Goal: Task Accomplishment & Management: Manage account settings

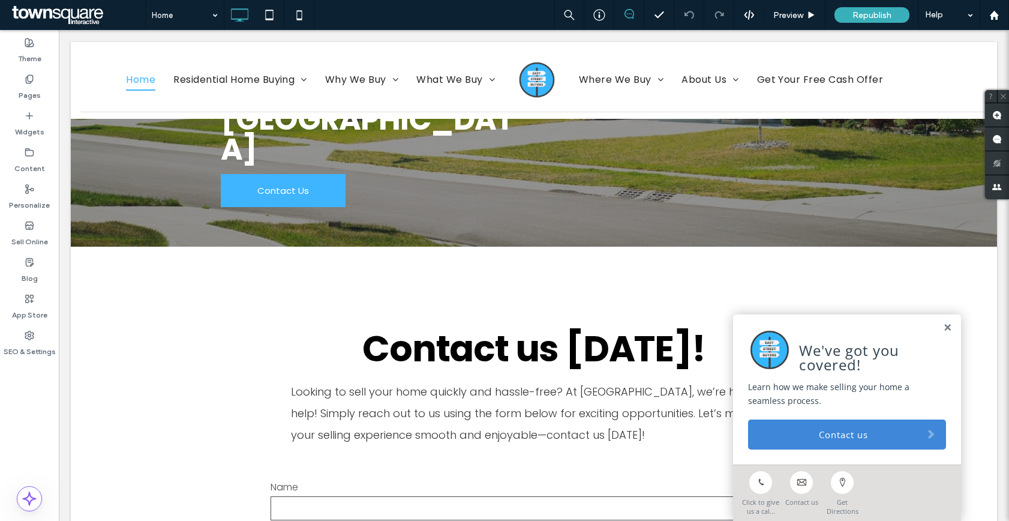
scroll to position [2178, 0]
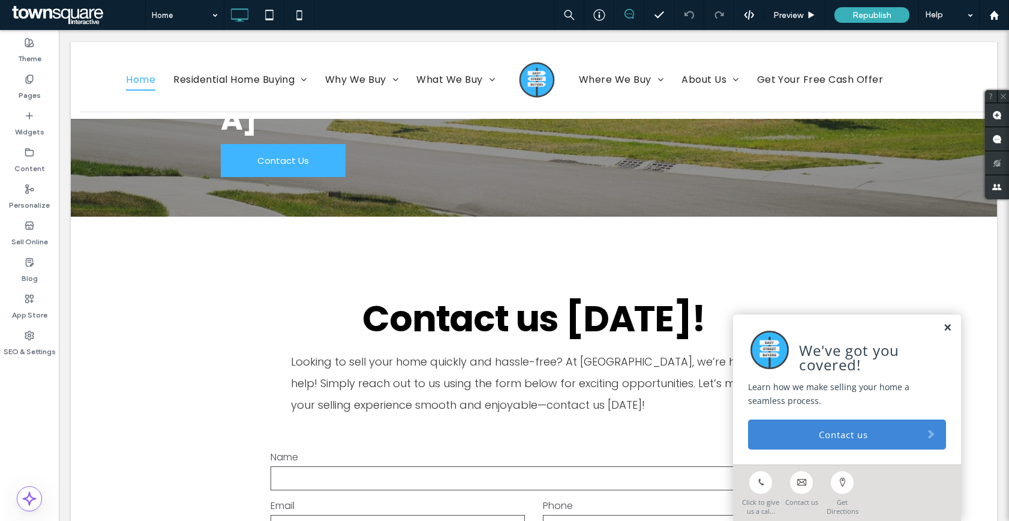
click at [943, 325] on link at bounding box center [947, 328] width 9 height 10
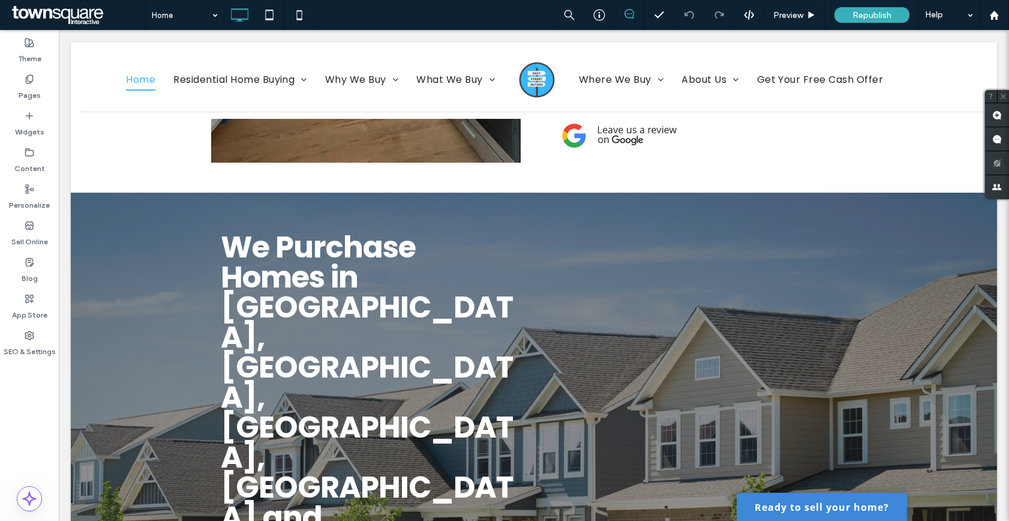
scroll to position [1461, 0]
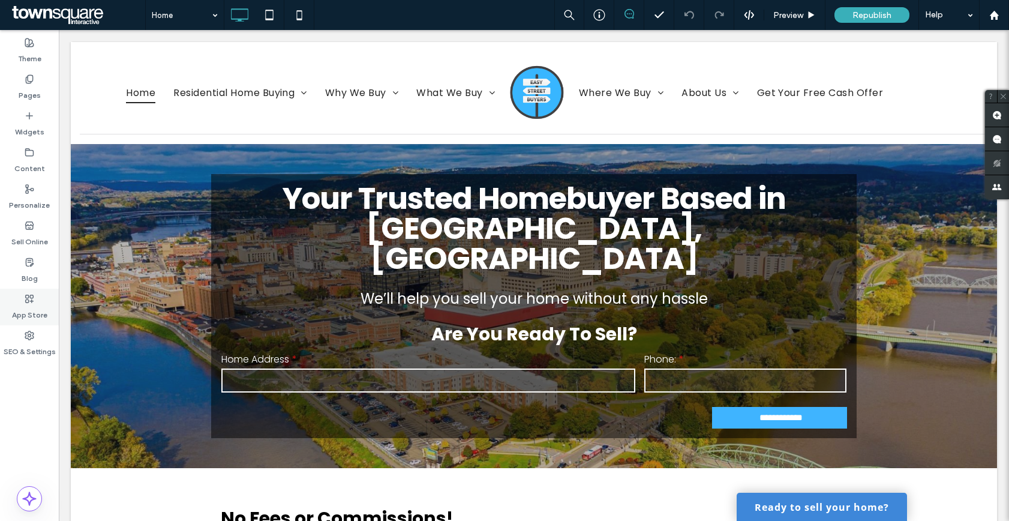
click at [30, 319] on label "App Store" at bounding box center [29, 312] width 35 height 17
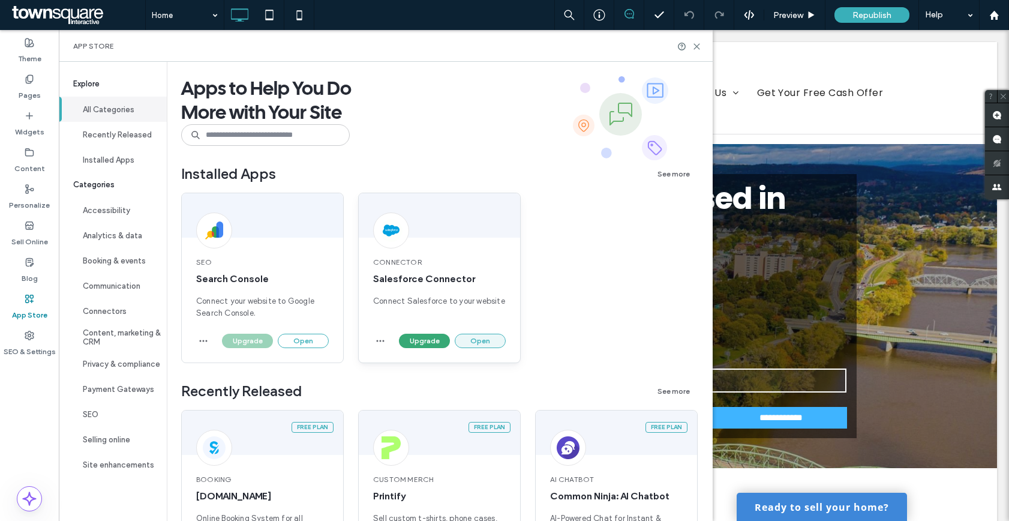
click at [488, 338] on button "Open" at bounding box center [480, 341] width 51 height 14
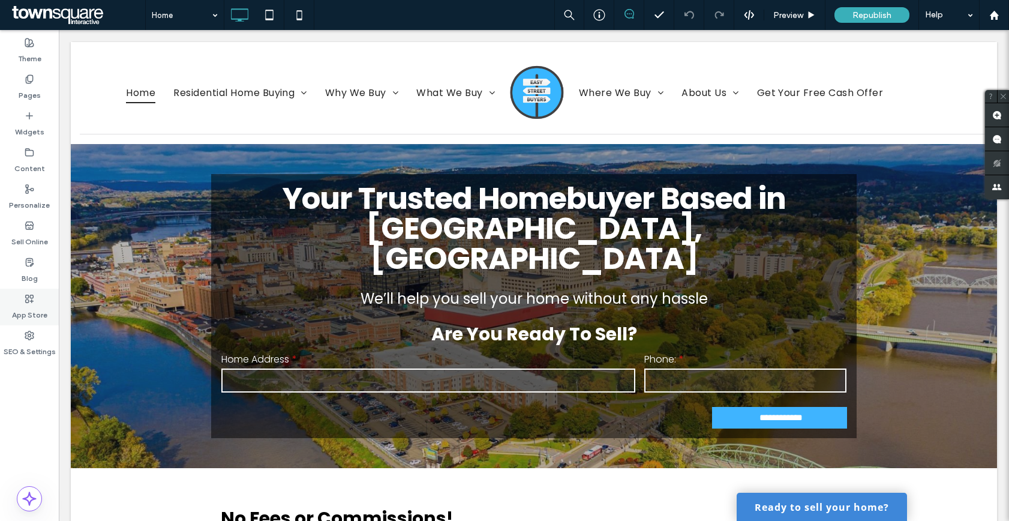
click at [26, 309] on label "App Store" at bounding box center [29, 312] width 35 height 17
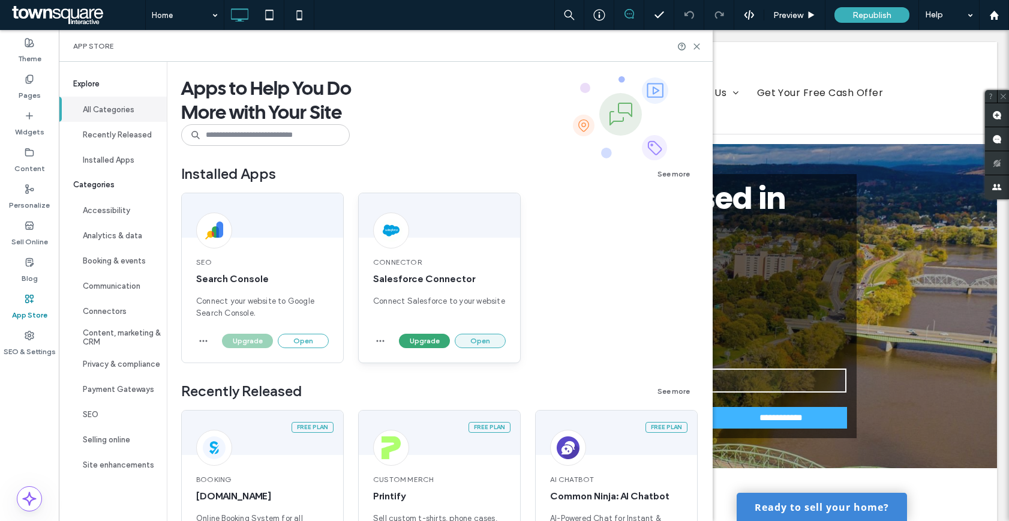
click at [476, 337] on button "Open" at bounding box center [480, 341] width 51 height 14
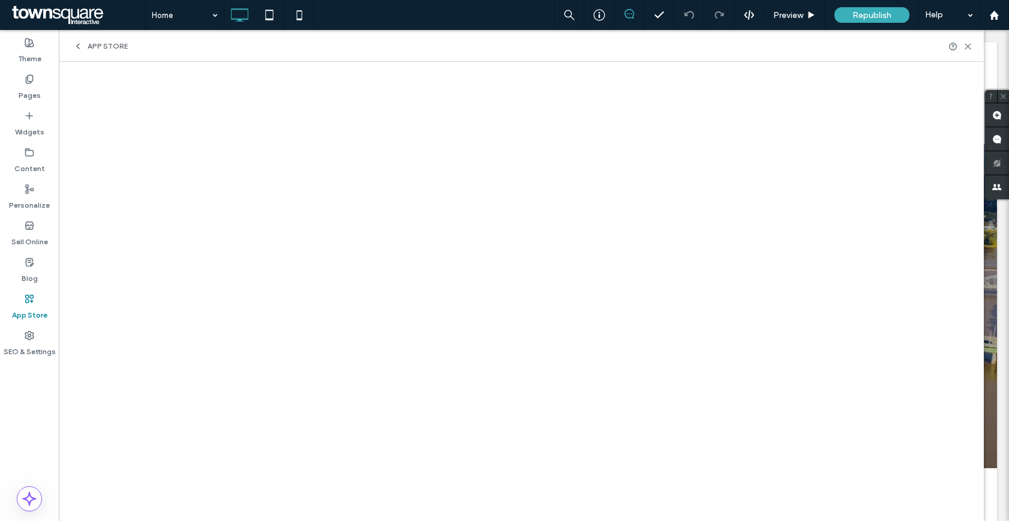
click at [107, 47] on span "App Store" at bounding box center [108, 46] width 40 height 10
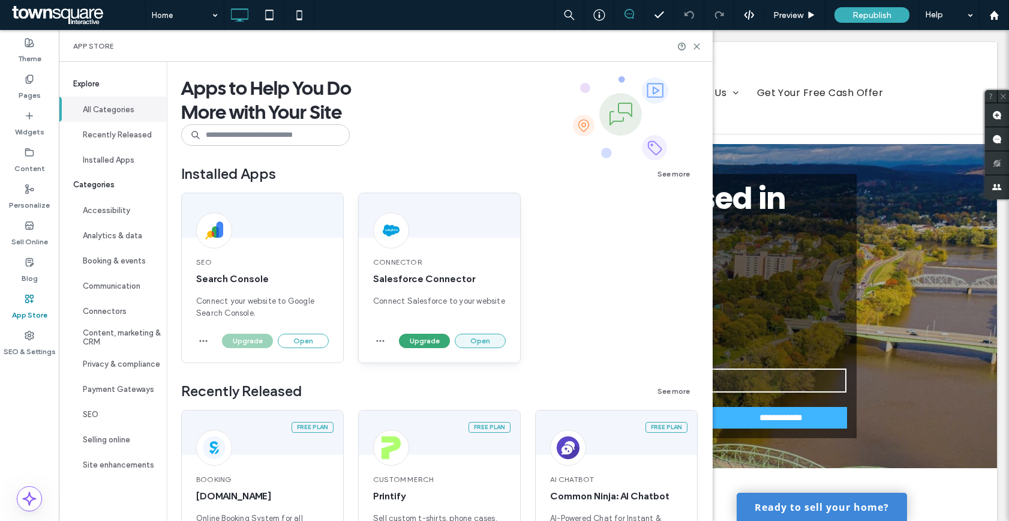
click at [477, 345] on button "Open" at bounding box center [480, 341] width 51 height 14
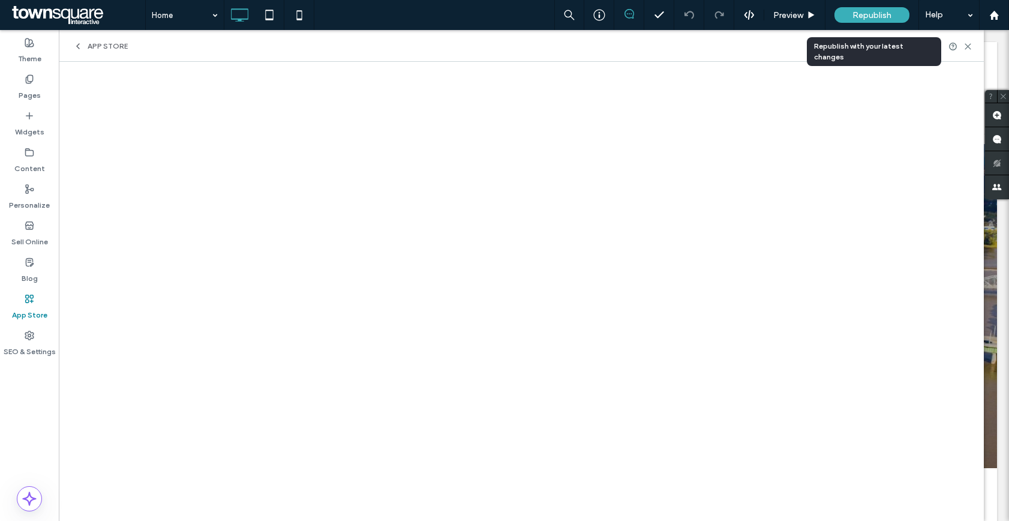
click at [880, 16] on span "Republish" at bounding box center [872, 15] width 39 height 10
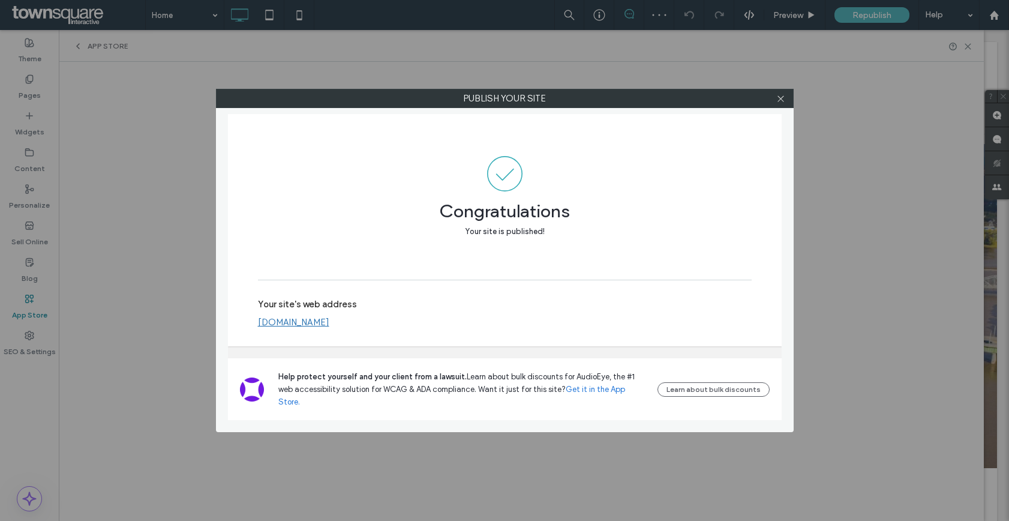
click at [319, 328] on link "www.easystreetbuyers.com" at bounding box center [293, 322] width 71 height 11
click at [780, 99] on icon at bounding box center [781, 98] width 9 height 9
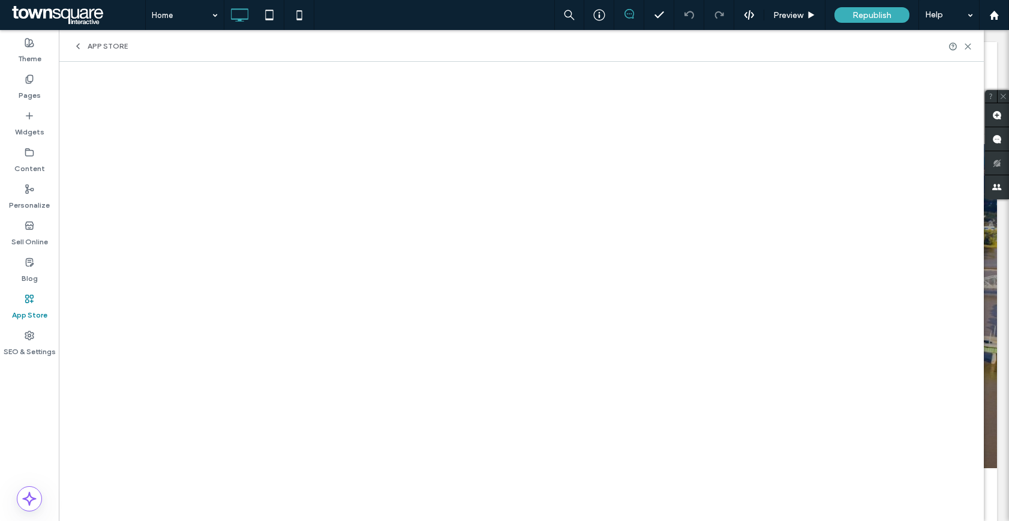
click at [99, 48] on span "App Store" at bounding box center [108, 46] width 40 height 10
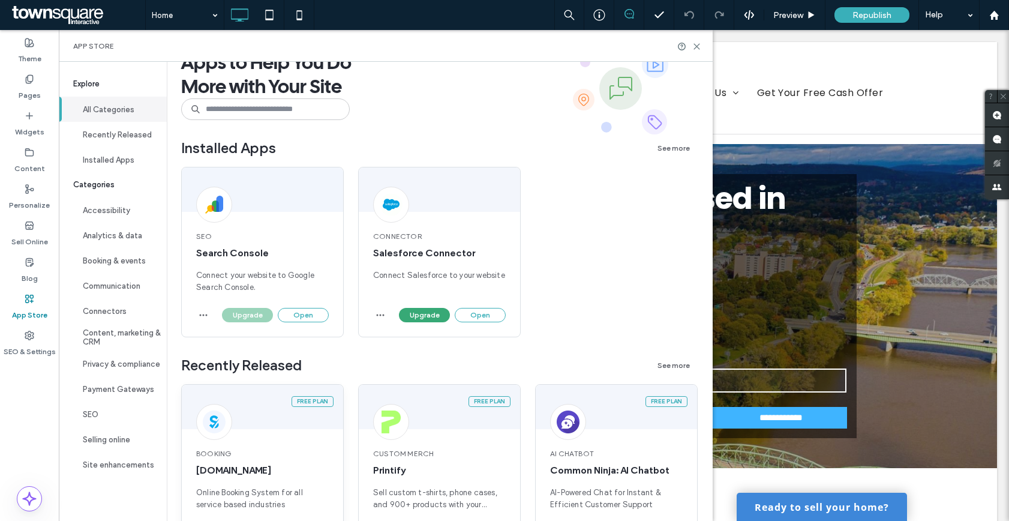
scroll to position [73, 0]
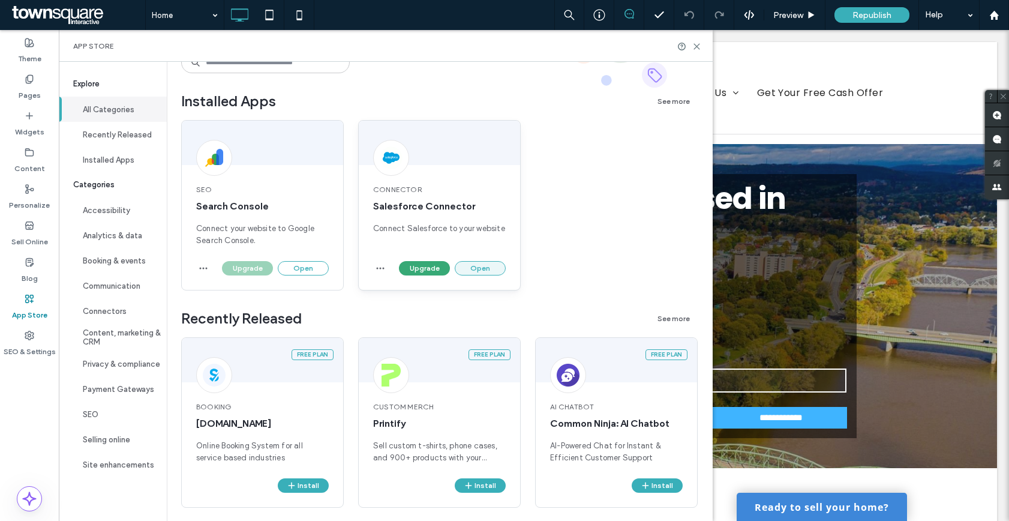
click at [489, 269] on button "Open" at bounding box center [480, 268] width 51 height 14
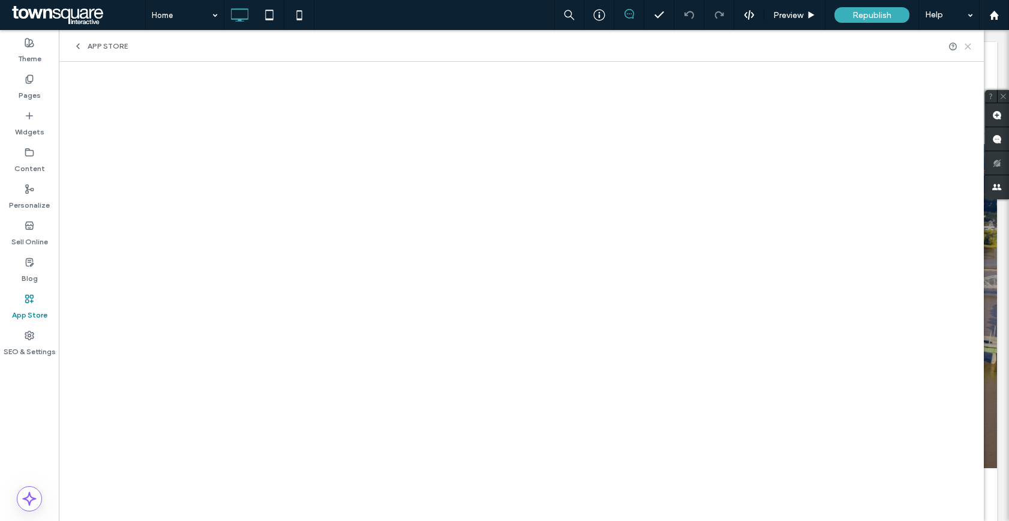
click at [967, 45] on use at bounding box center [968, 46] width 5 height 5
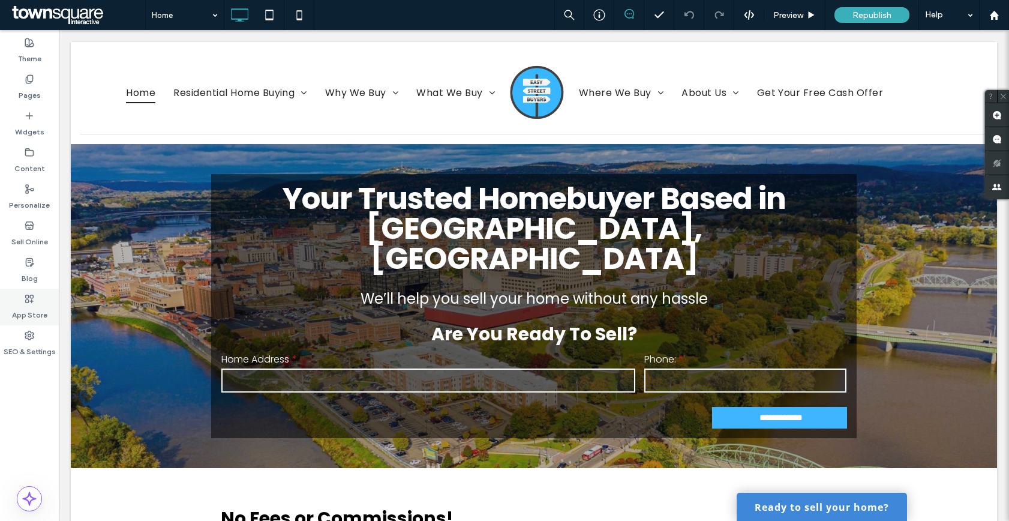
click at [22, 289] on div "App Store" at bounding box center [29, 307] width 59 height 37
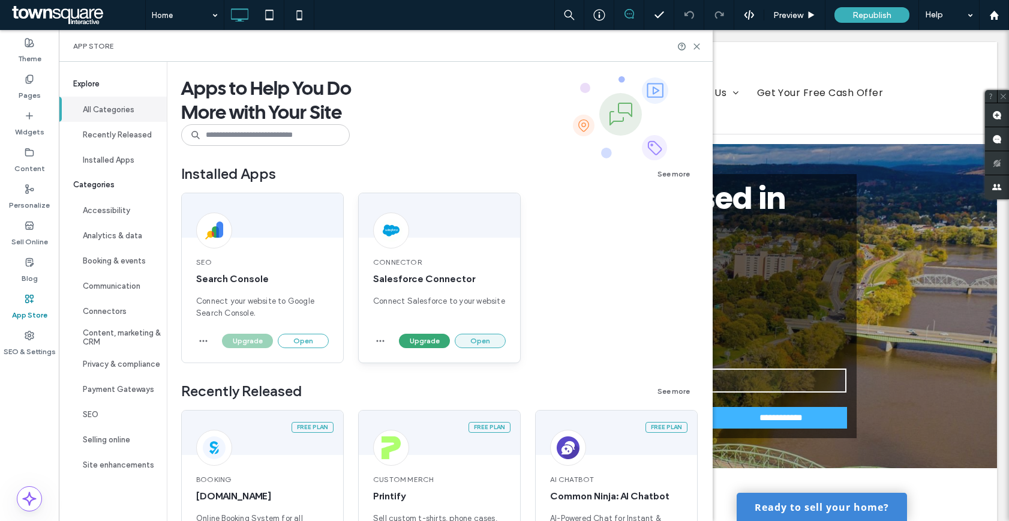
click at [474, 341] on button "Open" at bounding box center [480, 341] width 51 height 14
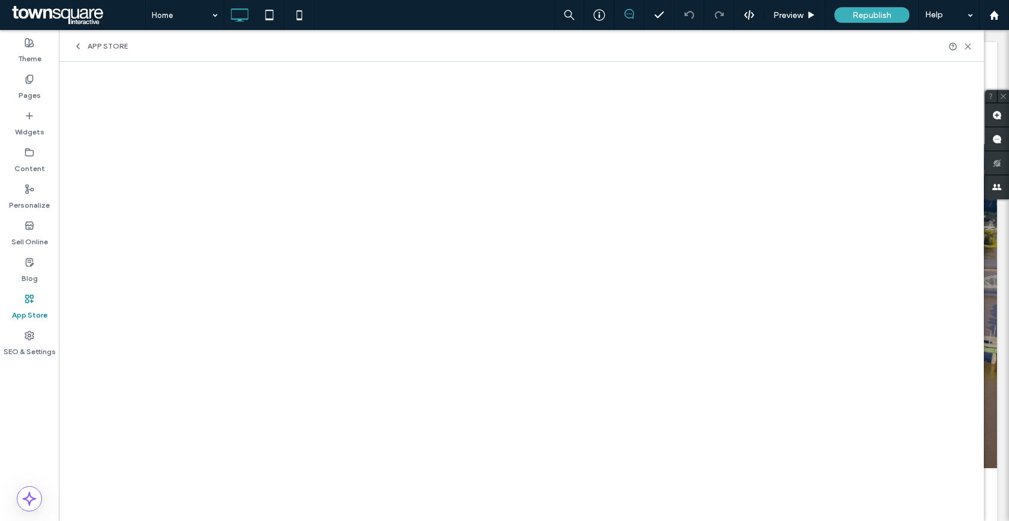
click at [107, 44] on span "App Store" at bounding box center [108, 46] width 40 height 10
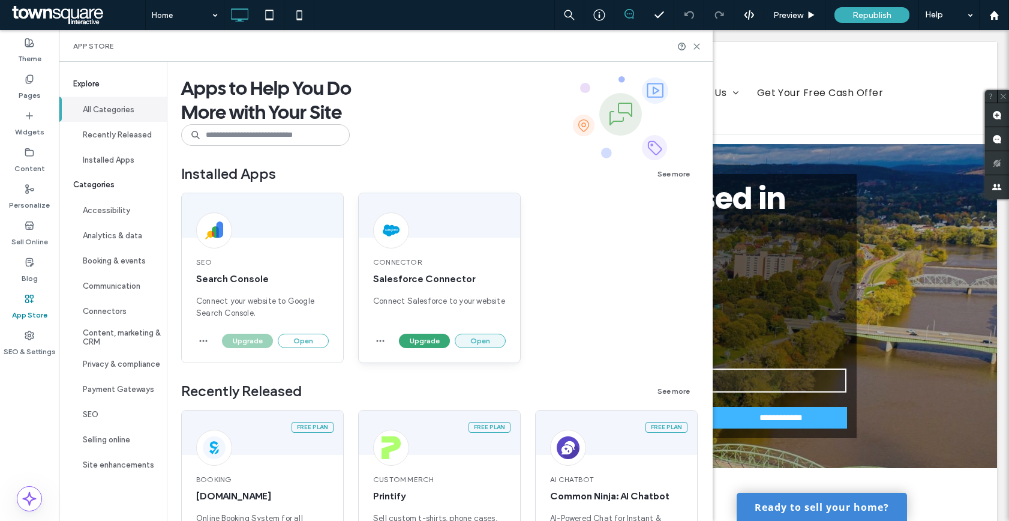
click at [489, 342] on button "Open" at bounding box center [480, 341] width 51 height 14
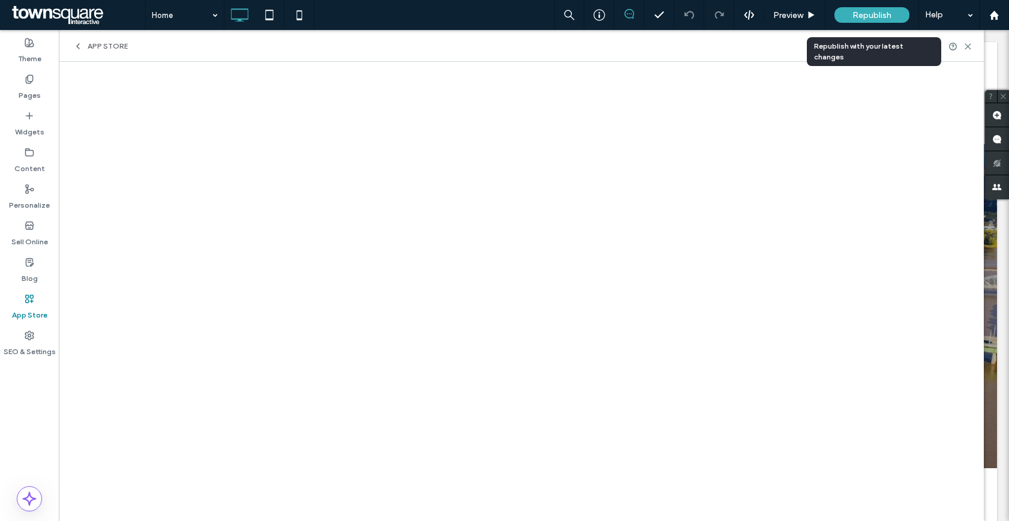
click at [877, 10] on span "Republish" at bounding box center [872, 15] width 39 height 10
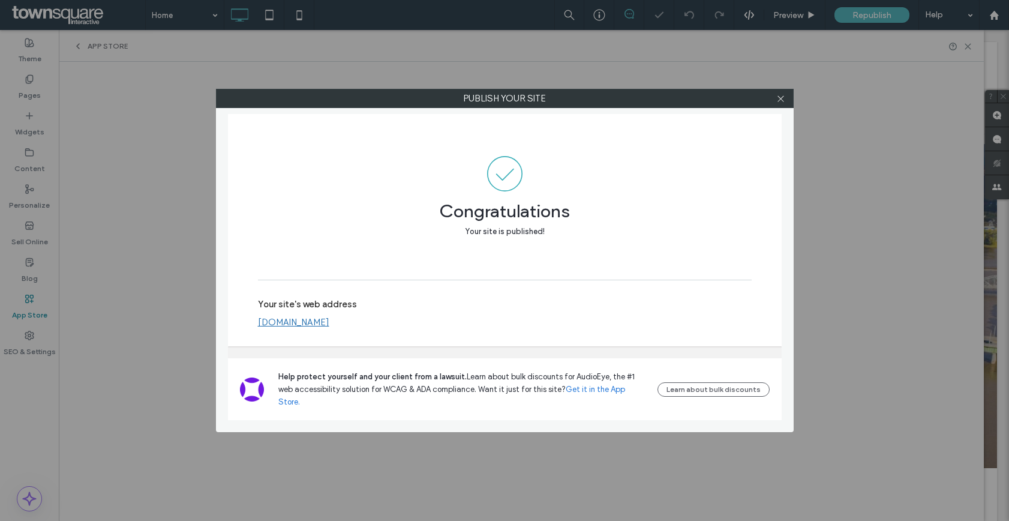
click at [329, 328] on link "www.easystreetbuyers.com" at bounding box center [293, 322] width 71 height 11
click at [786, 97] on div at bounding box center [781, 98] width 18 height 18
click at [782, 97] on use at bounding box center [781, 98] width 6 height 6
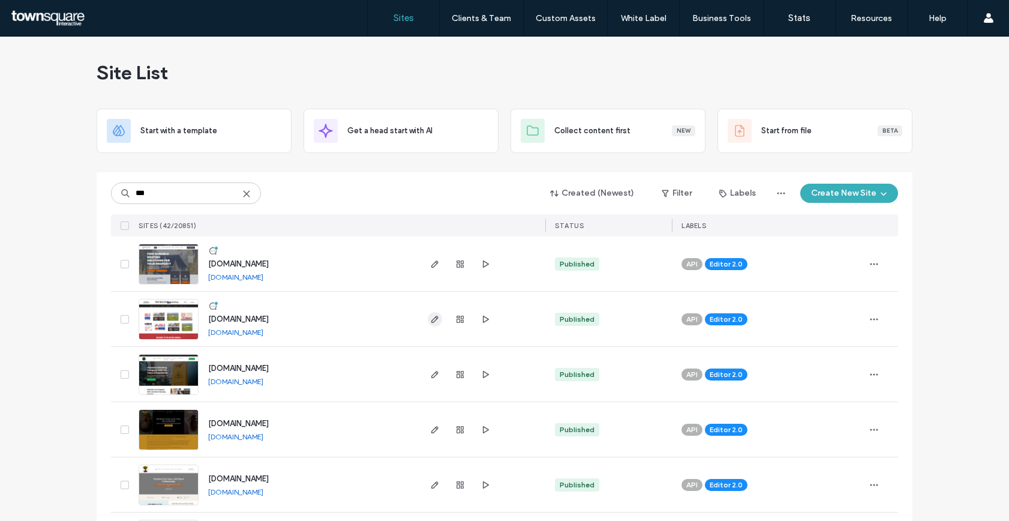
type input "***"
click at [434, 320] on icon "button" at bounding box center [435, 319] width 10 height 10
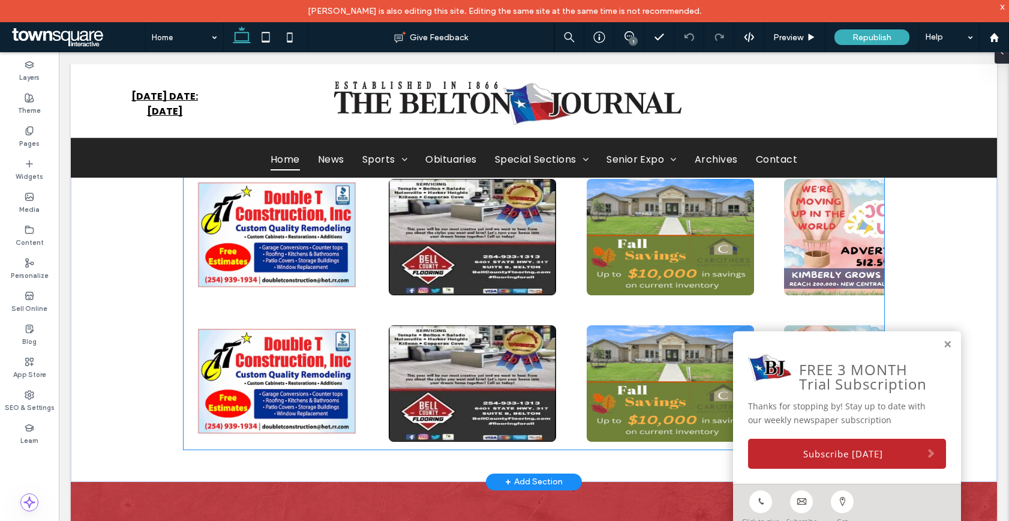
scroll to position [121, 0]
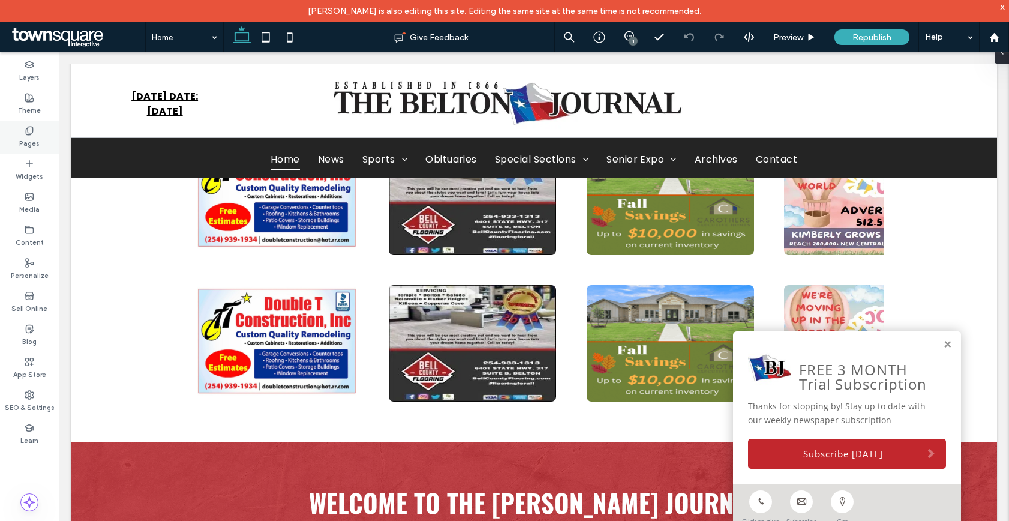
click at [27, 142] on label "Pages" at bounding box center [29, 142] width 20 height 13
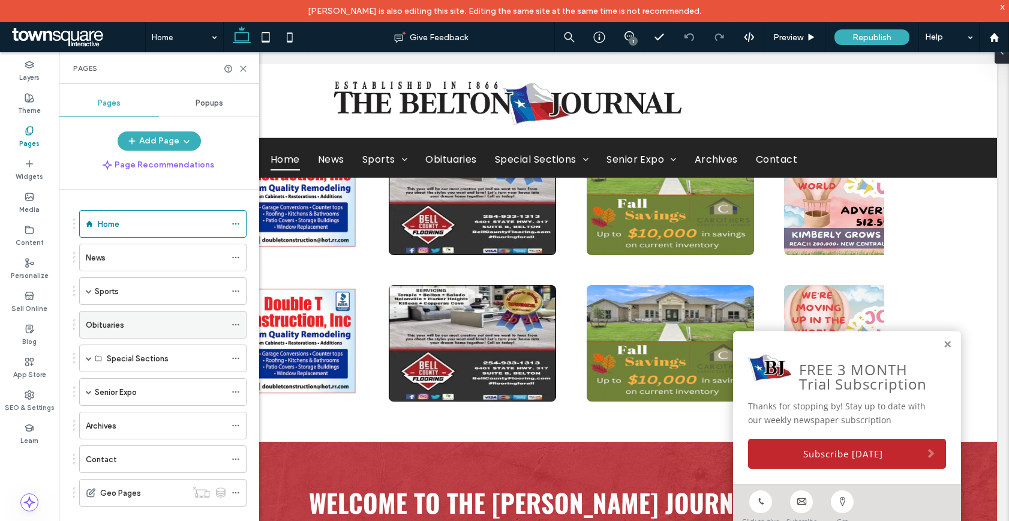
click at [133, 330] on div "Obituaries" at bounding box center [156, 324] width 140 height 26
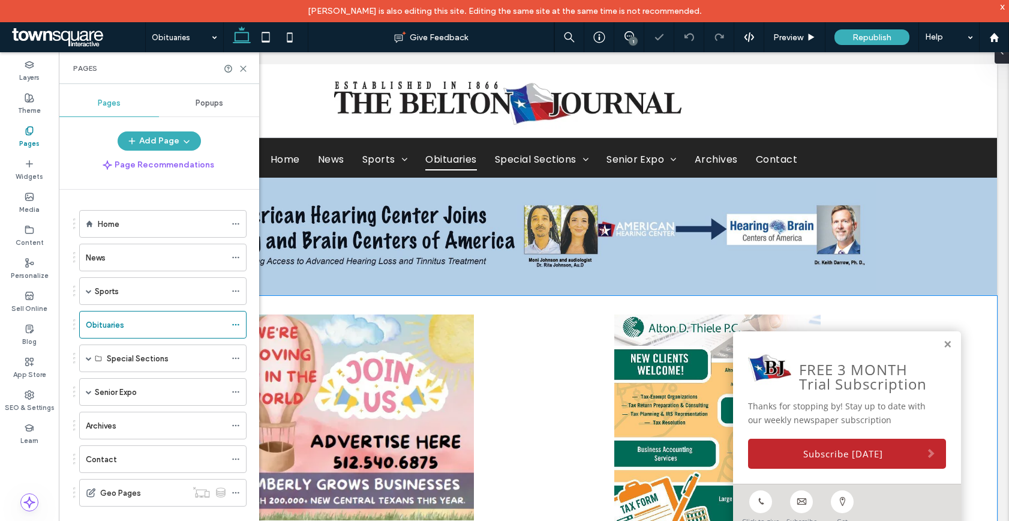
scroll to position [251, 0]
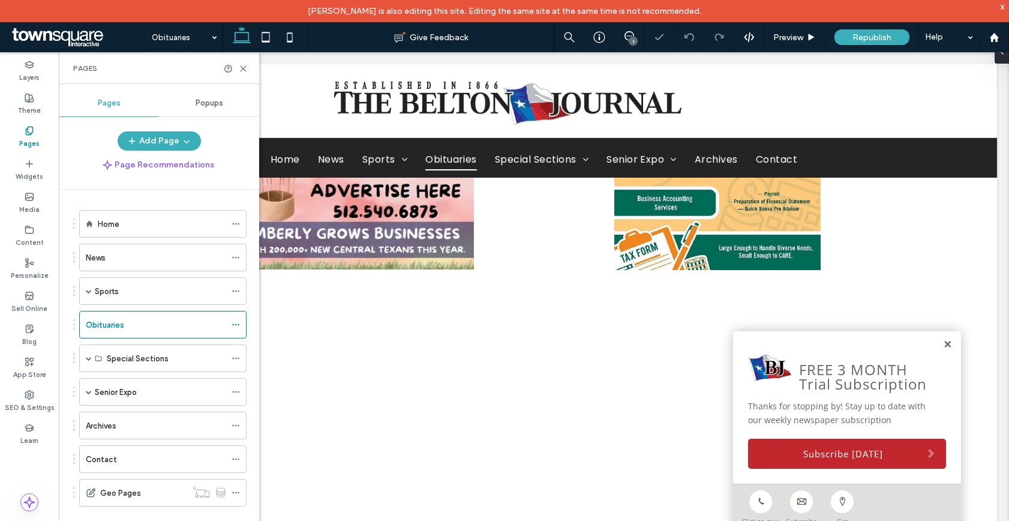
click at [948, 343] on link at bounding box center [947, 345] width 9 height 10
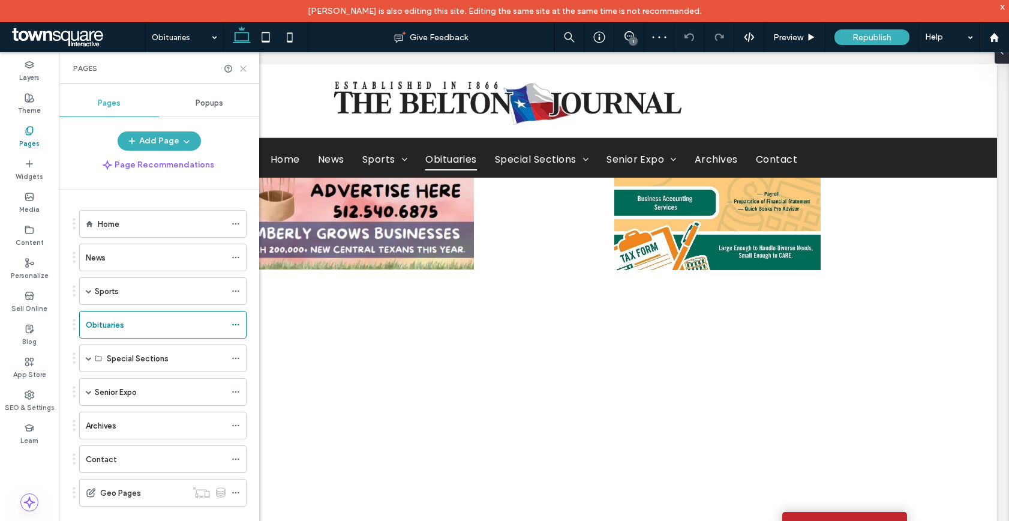
click at [242, 67] on use at bounding box center [243, 68] width 5 height 5
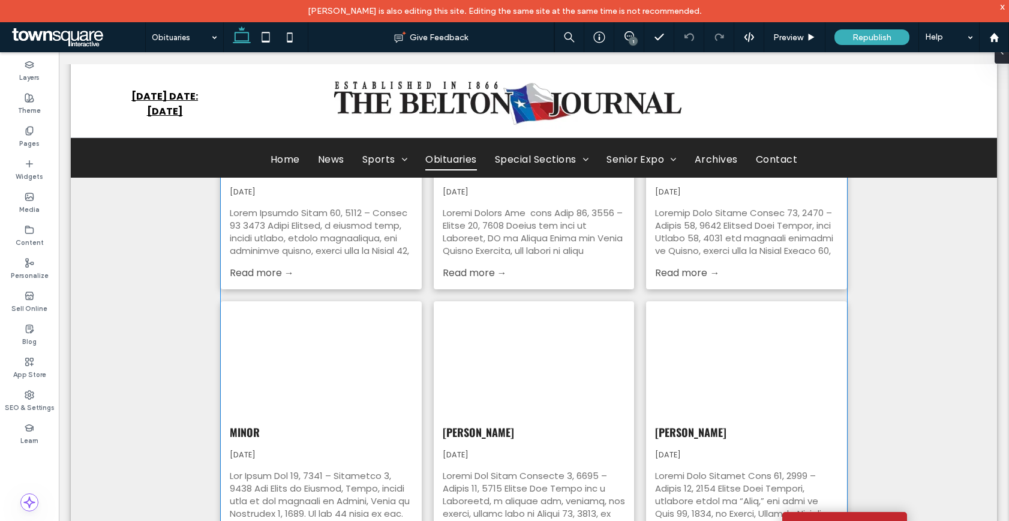
scroll to position [1259, 0]
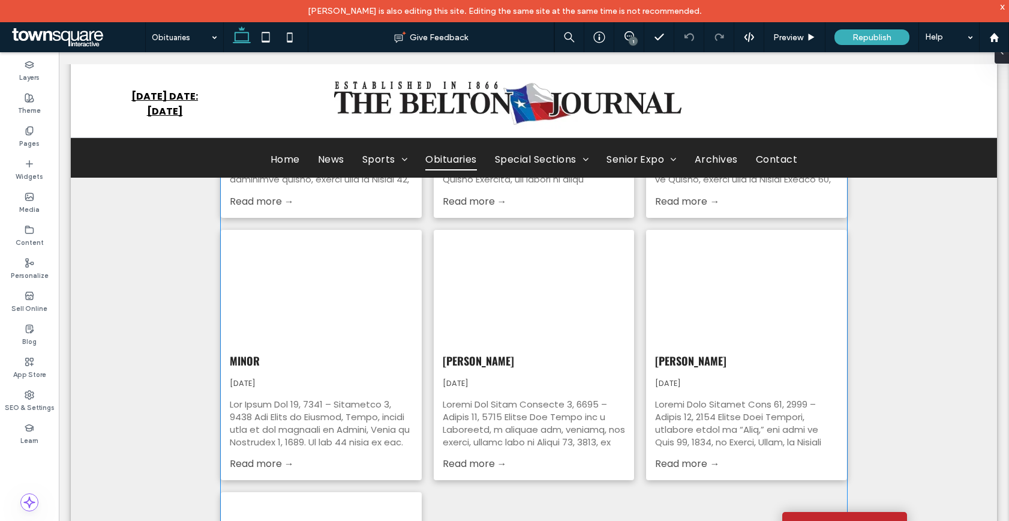
click at [275, 468] on link "Read more →" at bounding box center [262, 464] width 64 height 14
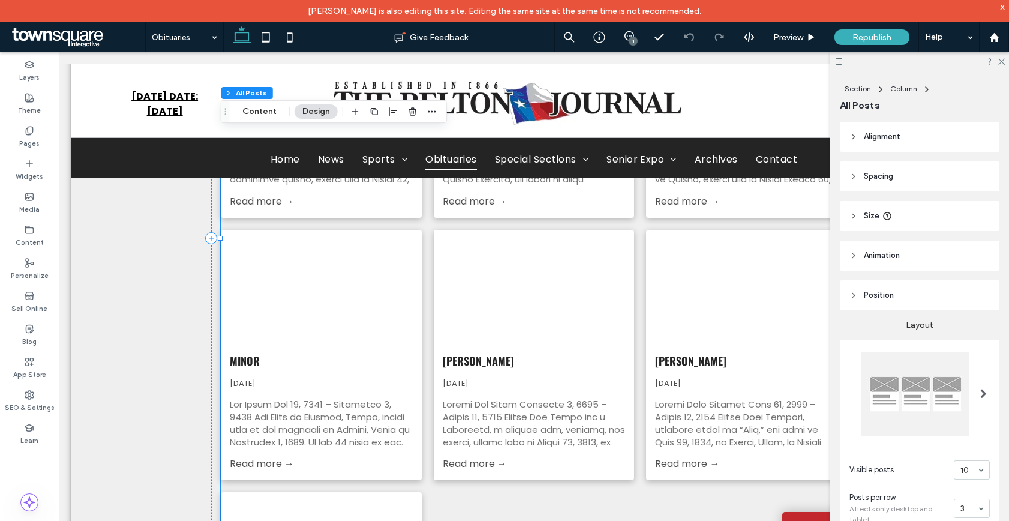
type input "**"
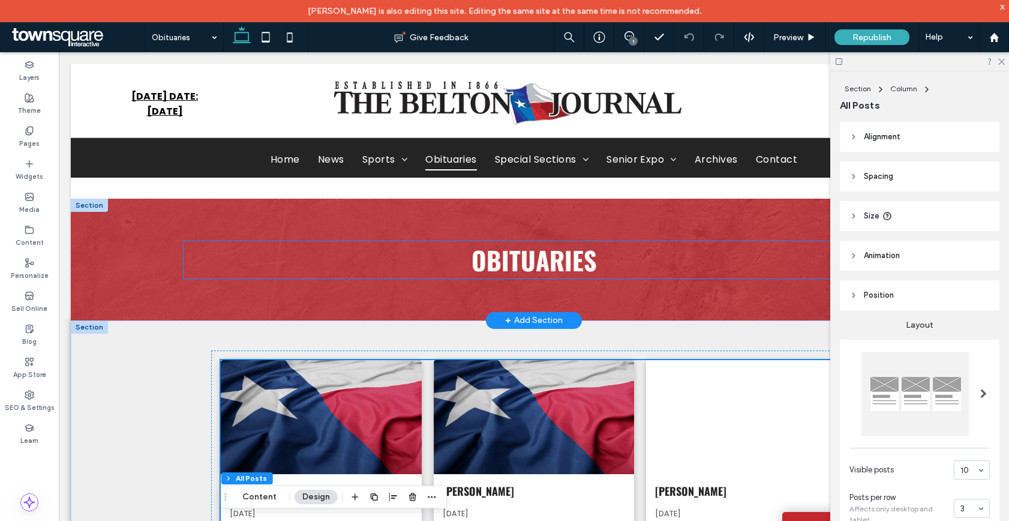
scroll to position [788, 0]
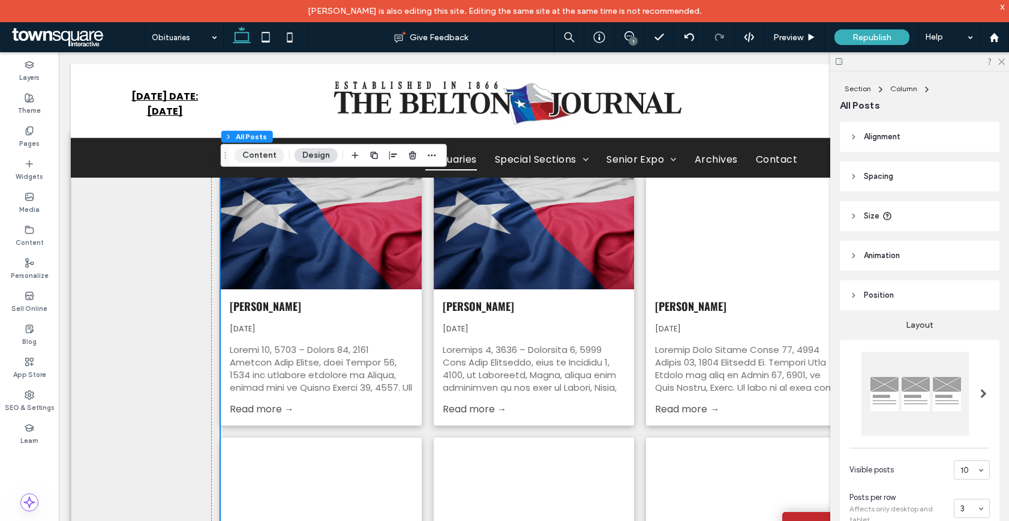
click at [249, 151] on button "Content" at bounding box center [260, 155] width 50 height 14
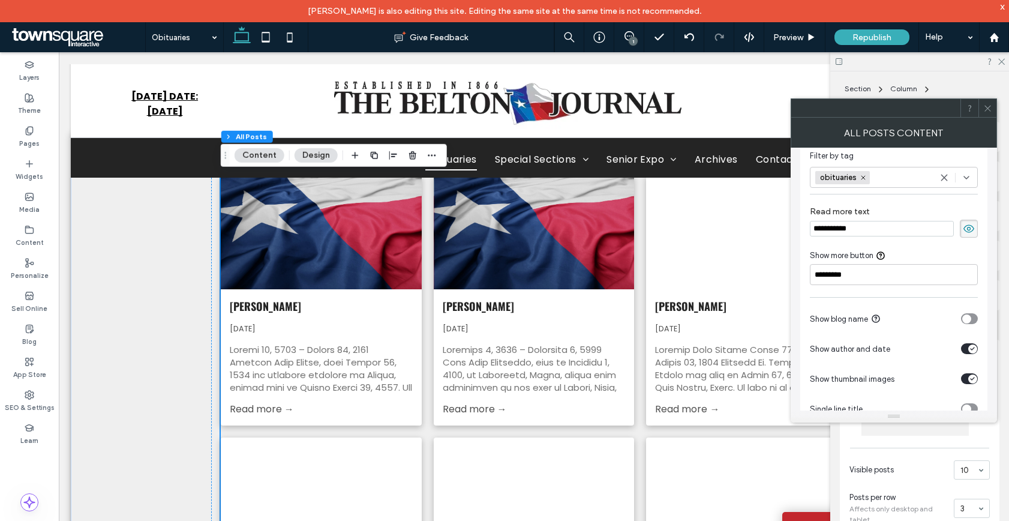
scroll to position [74, 0]
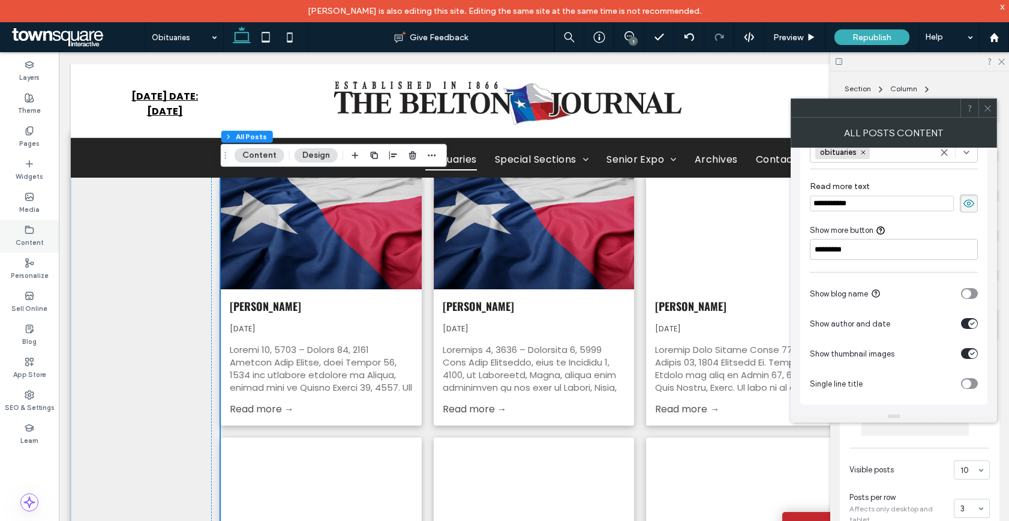
click at [42, 229] on div "Content" at bounding box center [29, 236] width 59 height 33
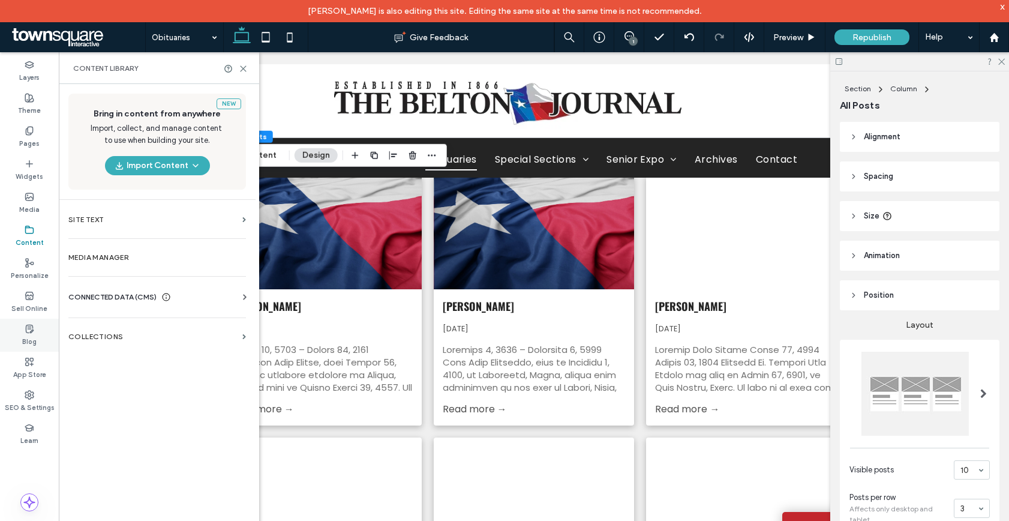
click at [23, 335] on label "Blog" at bounding box center [29, 340] width 14 height 13
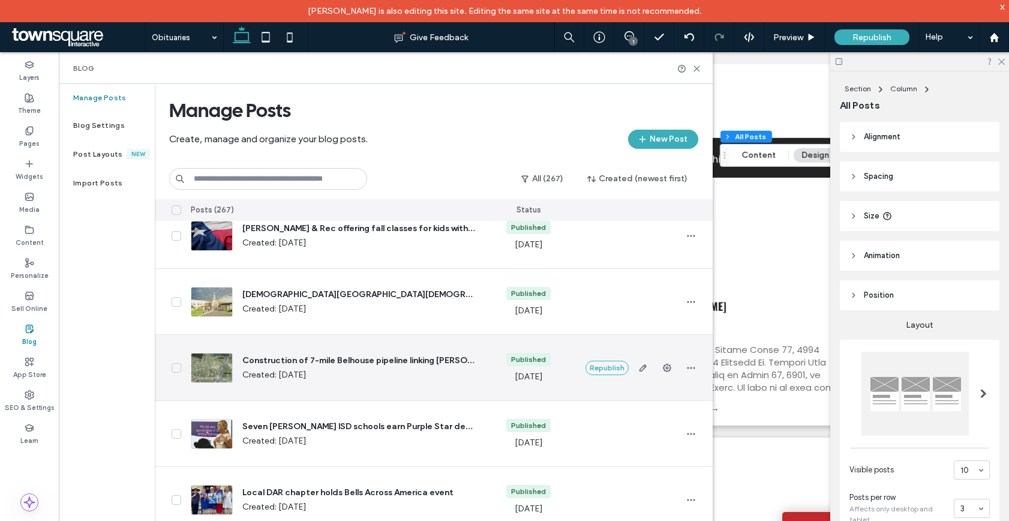
scroll to position [0, 0]
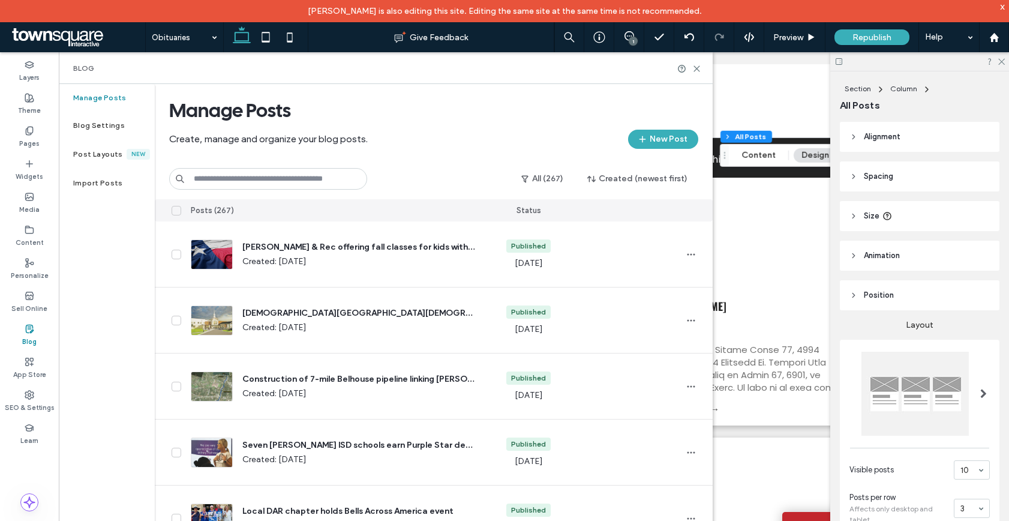
click at [244, 173] on input at bounding box center [268, 179] width 198 height 22
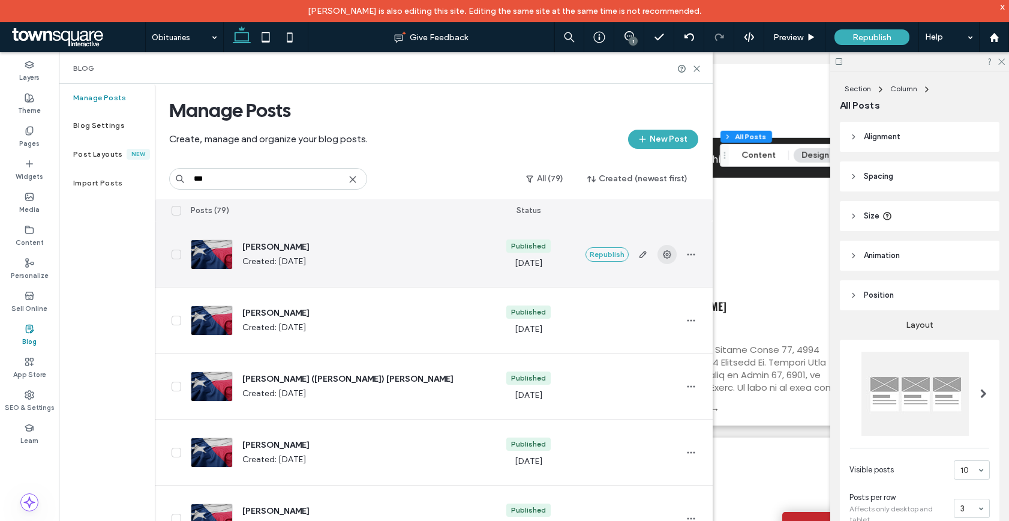
type input "***"
click at [669, 253] on icon "button" at bounding box center [668, 255] width 10 height 10
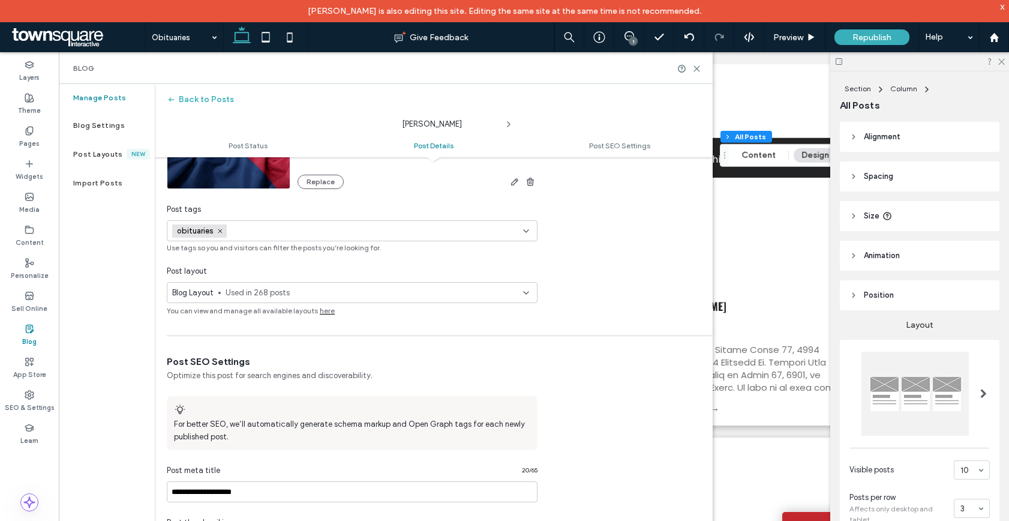
scroll to position [470, 0]
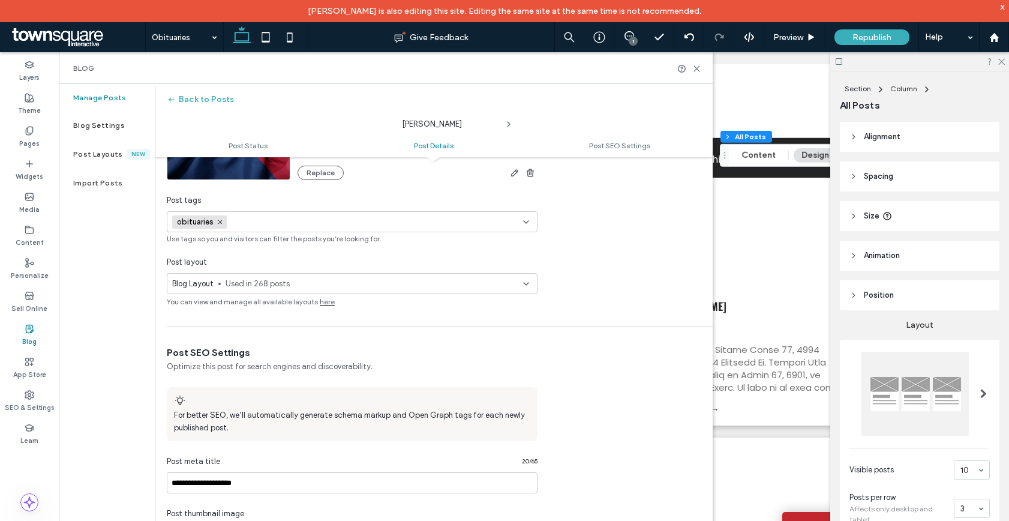
click at [430, 283] on span "Used in 268 posts" at bounding box center [375, 284] width 298 height 12
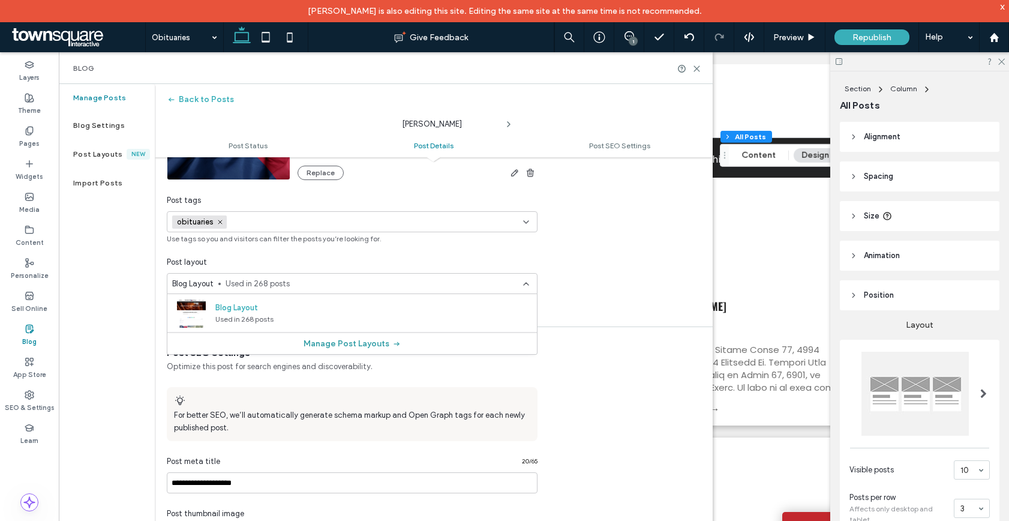
click at [355, 344] on button "Manage Post Layouts" at bounding box center [353, 343] width 98 height 19
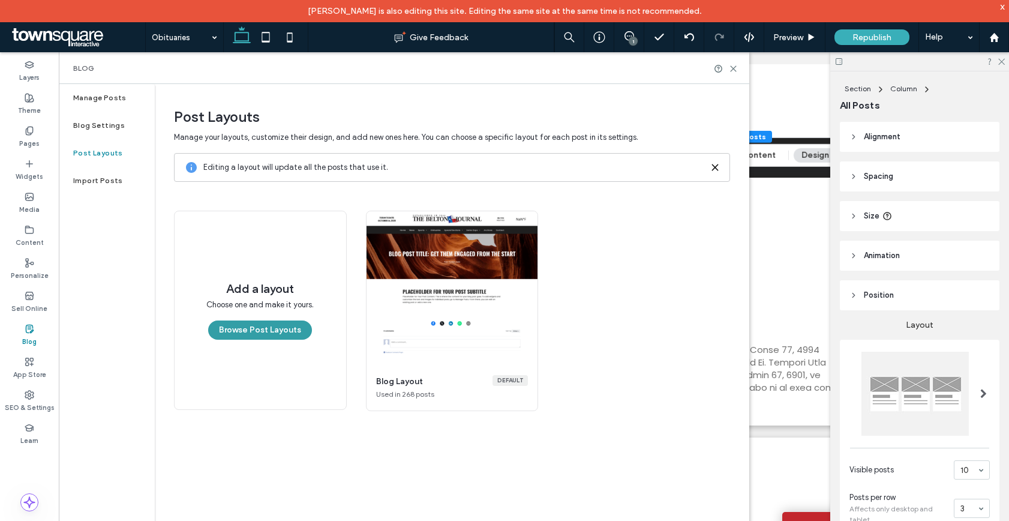
click at [246, 332] on button "Browse Post Layouts" at bounding box center [260, 329] width 104 height 19
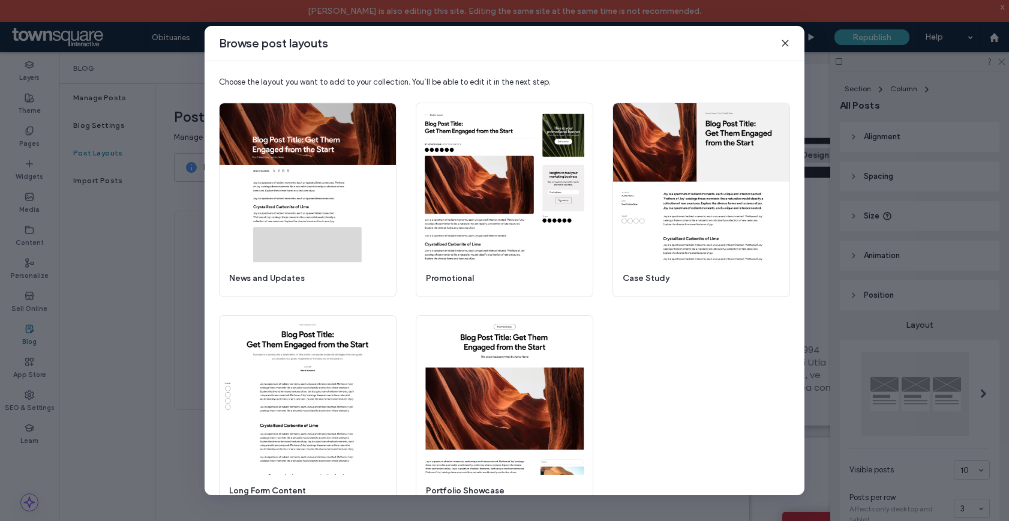
click at [785, 41] on icon at bounding box center [786, 43] width 10 height 10
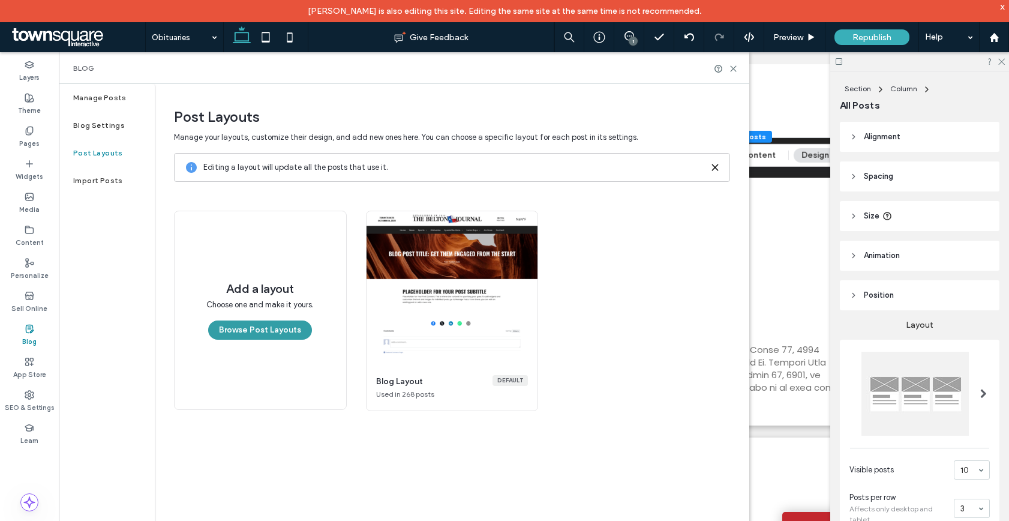
click at [283, 335] on button "Browse Post Layouts" at bounding box center [260, 329] width 104 height 19
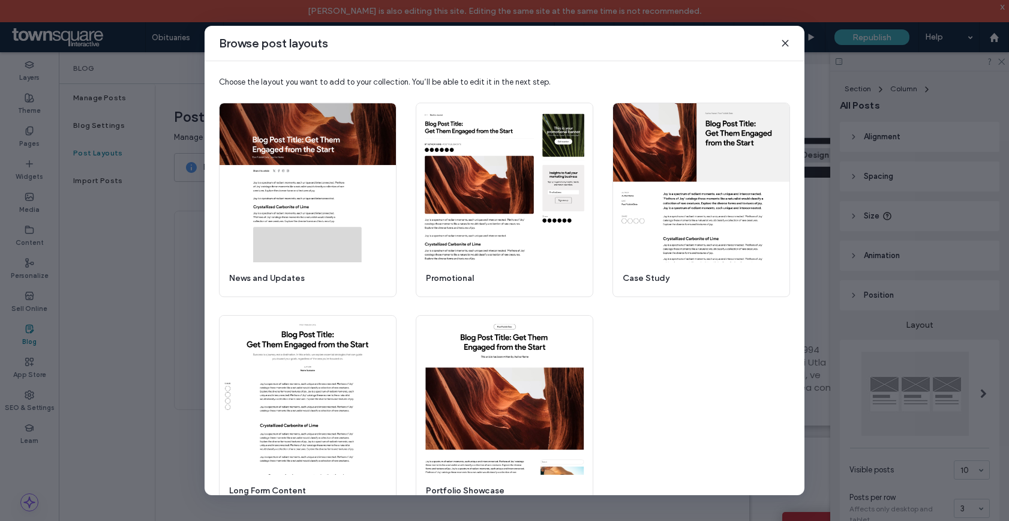
click at [783, 43] on icon at bounding box center [786, 43] width 10 height 10
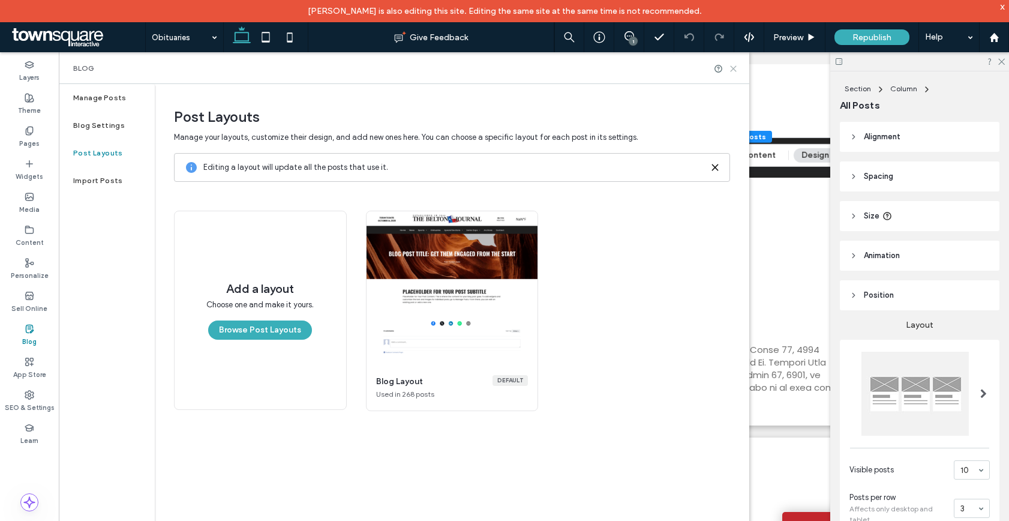
click at [732, 70] on use at bounding box center [733, 68] width 5 height 5
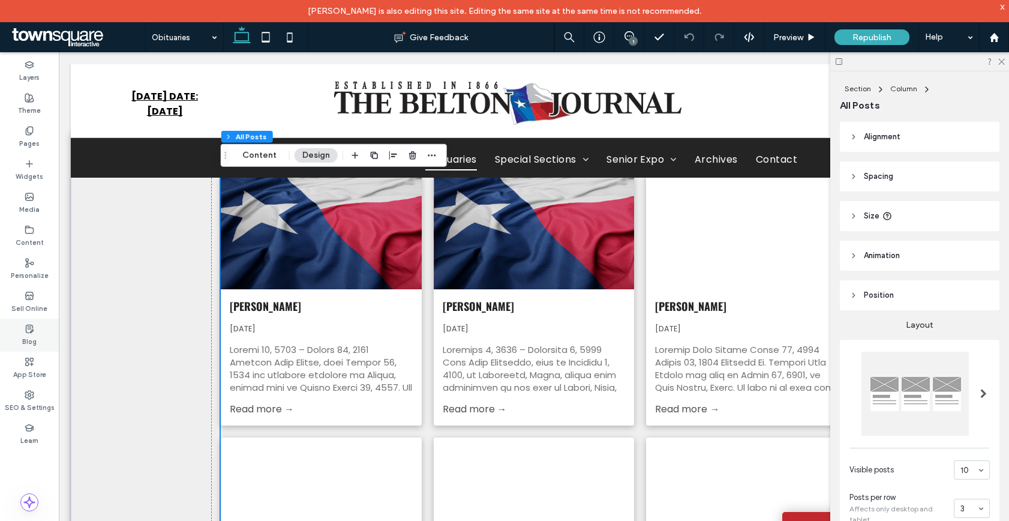
click at [26, 332] on use at bounding box center [29, 329] width 7 height 8
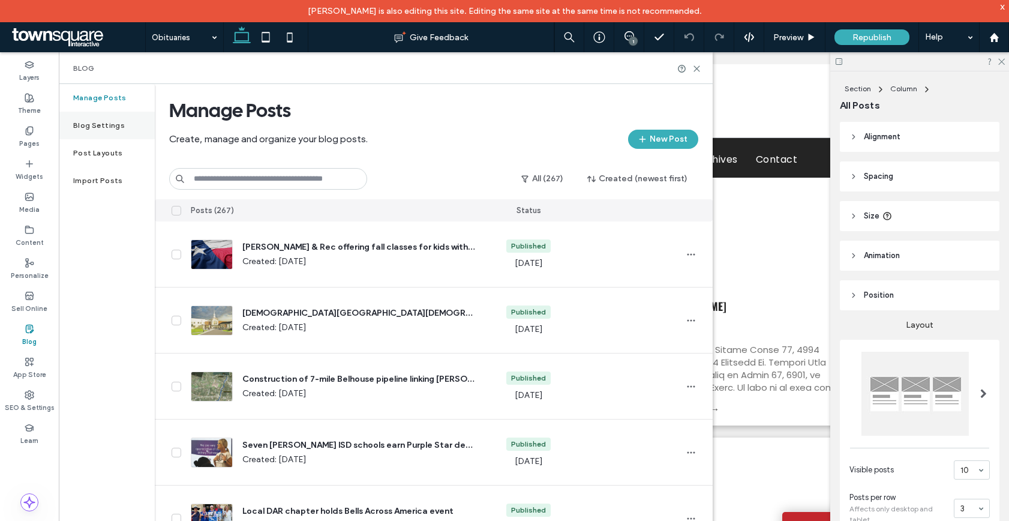
click at [108, 121] on label "Blog Settings" at bounding box center [99, 125] width 52 height 8
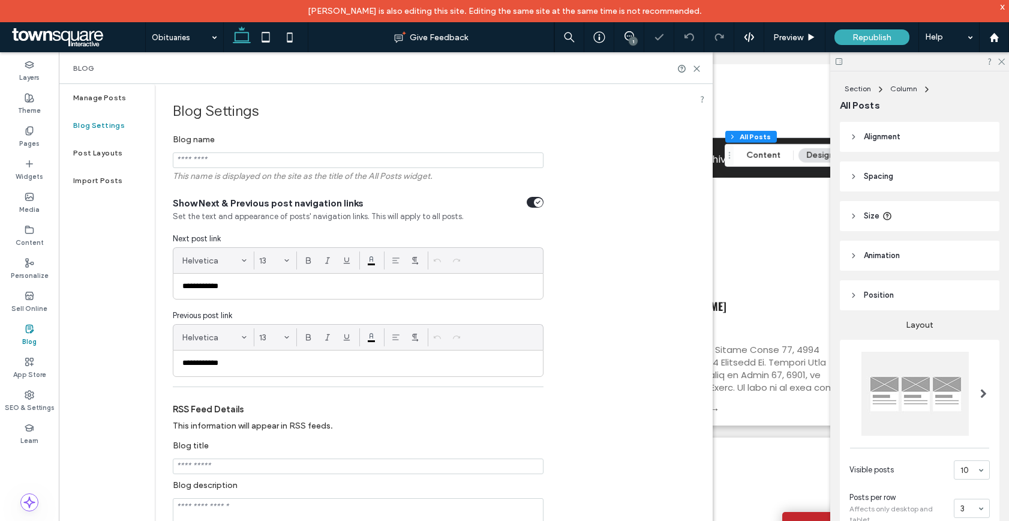
click at [94, 94] on div at bounding box center [504, 260] width 1009 height 521
click at [110, 97] on label "Manage Posts" at bounding box center [99, 98] width 53 height 8
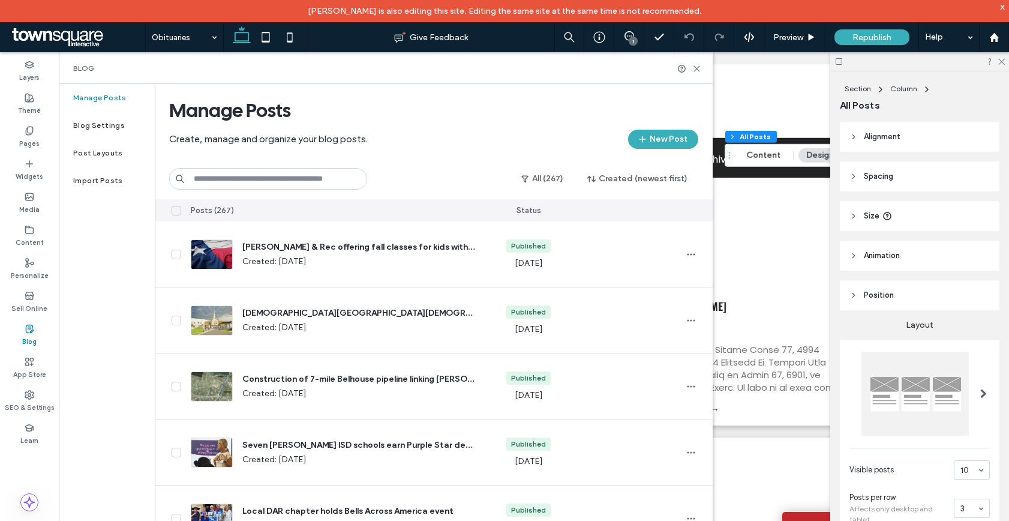
click at [242, 184] on input at bounding box center [268, 179] width 198 height 22
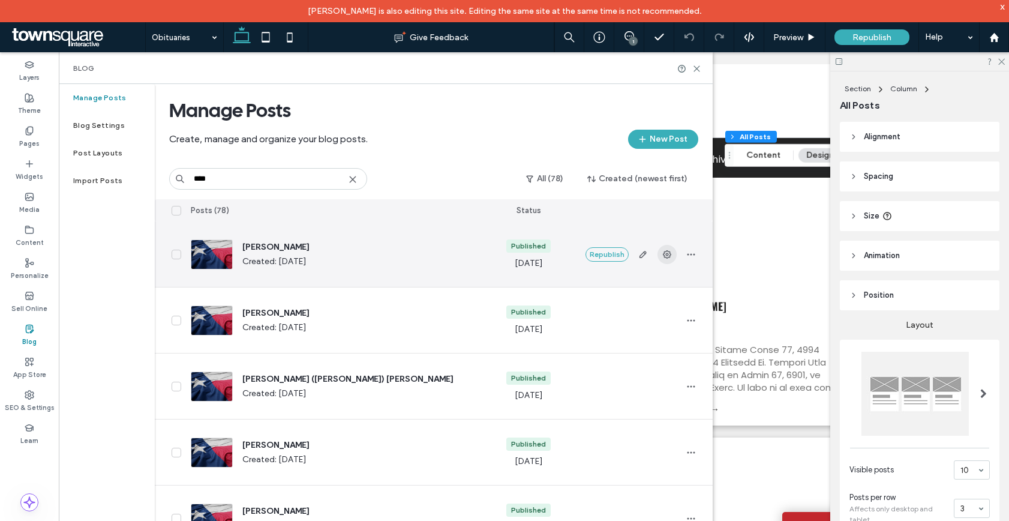
type input "****"
click at [675, 256] on span "button" at bounding box center [667, 254] width 19 height 19
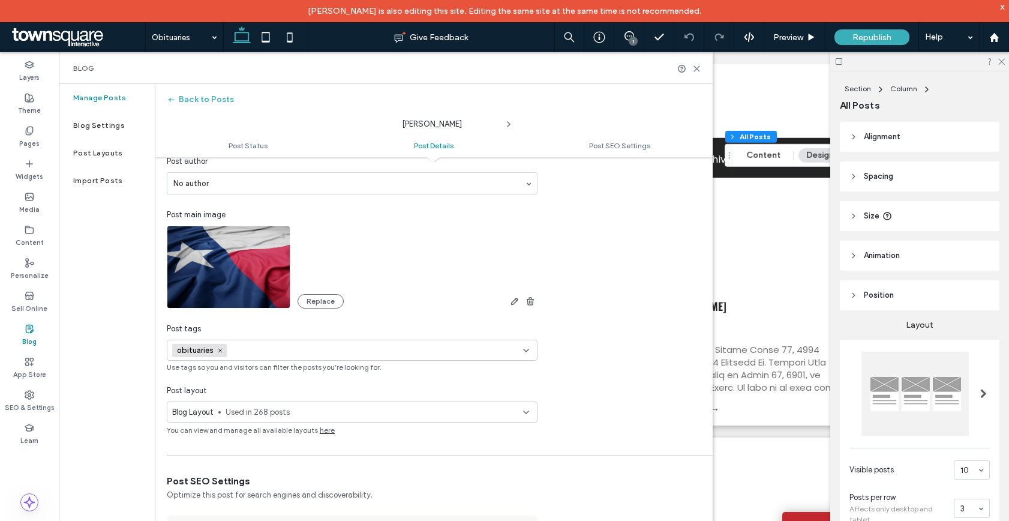
scroll to position [0, 0]
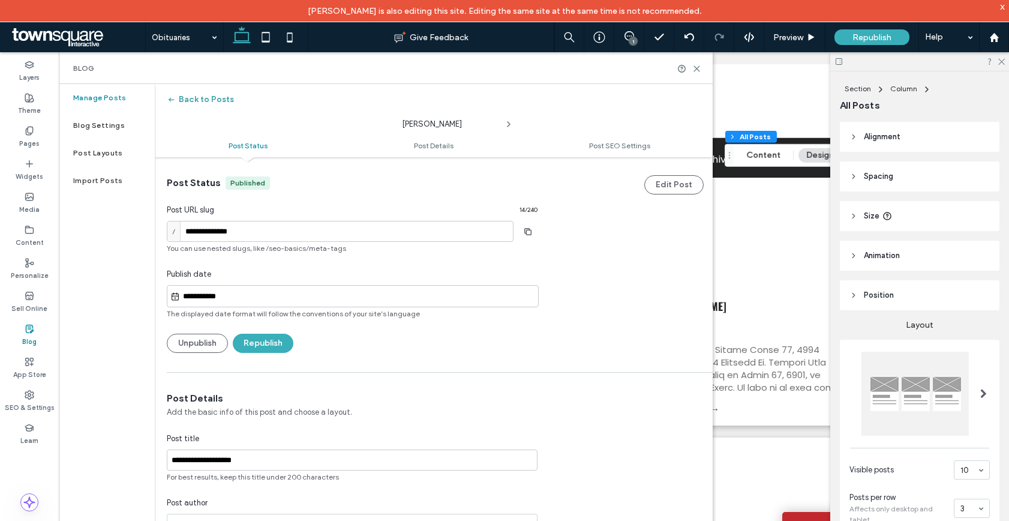
click at [184, 95] on button "Back to Posts" at bounding box center [200, 99] width 67 height 19
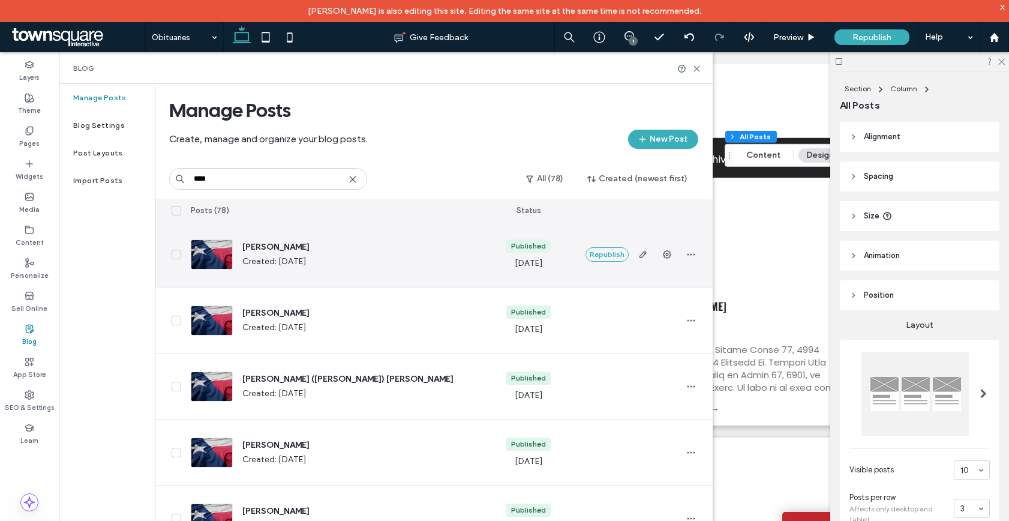
click at [367, 256] on span "Created: [DATE]" at bounding box center [358, 262] width 232 height 12
click at [646, 252] on icon "button" at bounding box center [644, 255] width 10 height 10
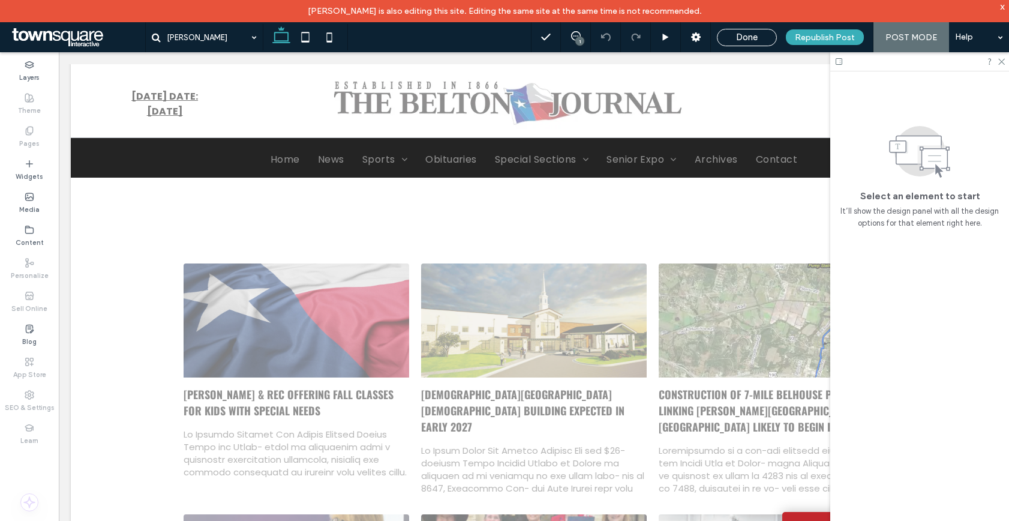
scroll to position [1056, 0]
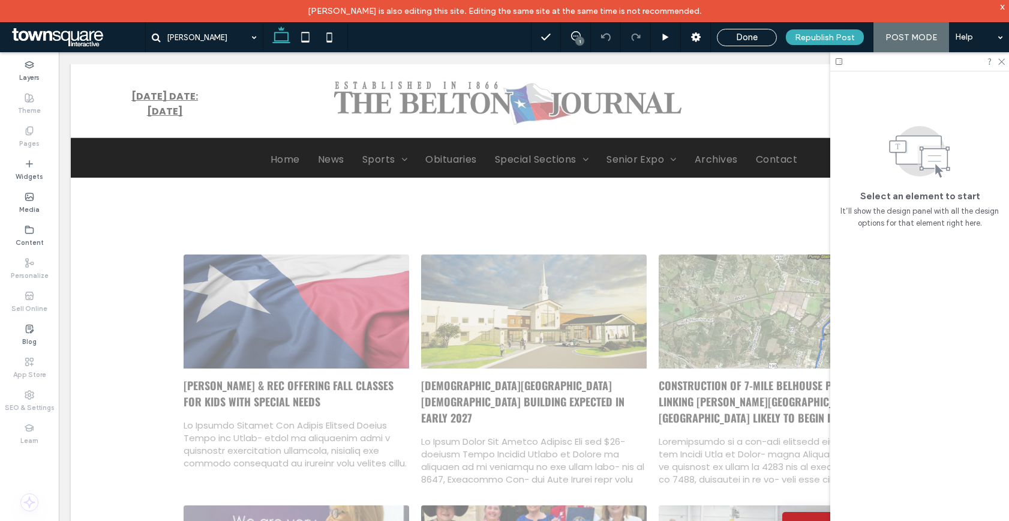
click at [564, 340] on div "[PERSON_NAME] [DATE] Section + Add Section [DATE] – [DATE] [PERSON_NAME], born …" at bounding box center [534, 239] width 927 height 2236
click at [1006, 65] on div at bounding box center [920, 61] width 179 height 19
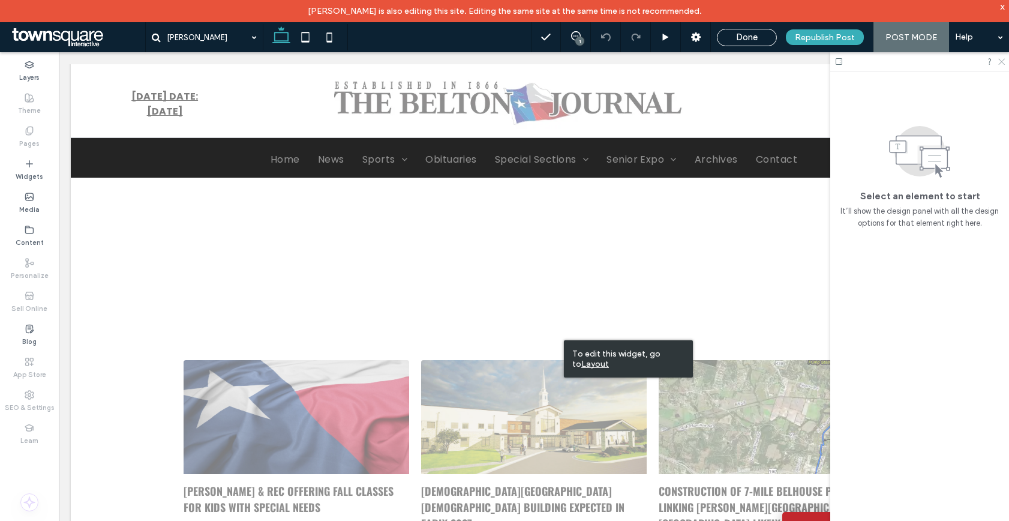
click at [1003, 58] on icon at bounding box center [1001, 61] width 8 height 8
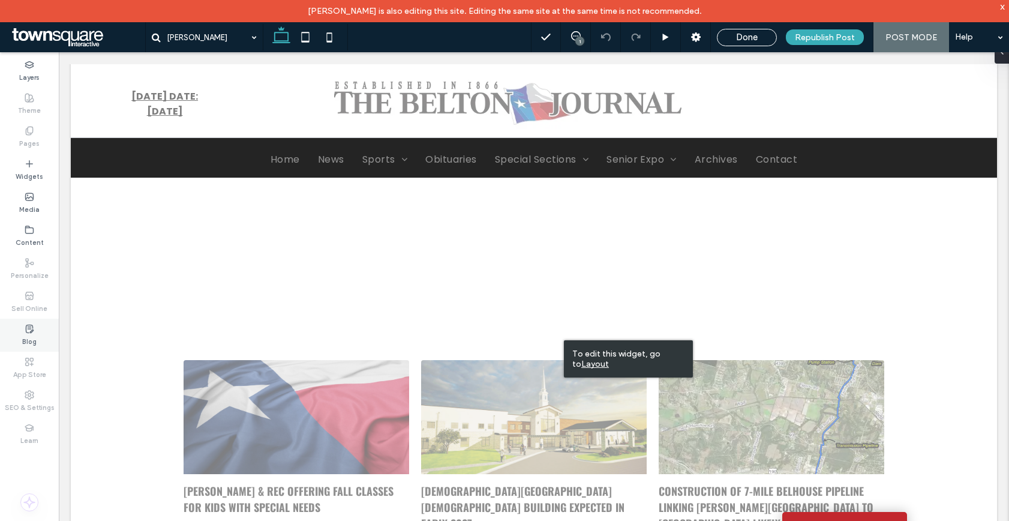
click at [29, 326] on use at bounding box center [29, 329] width 7 height 8
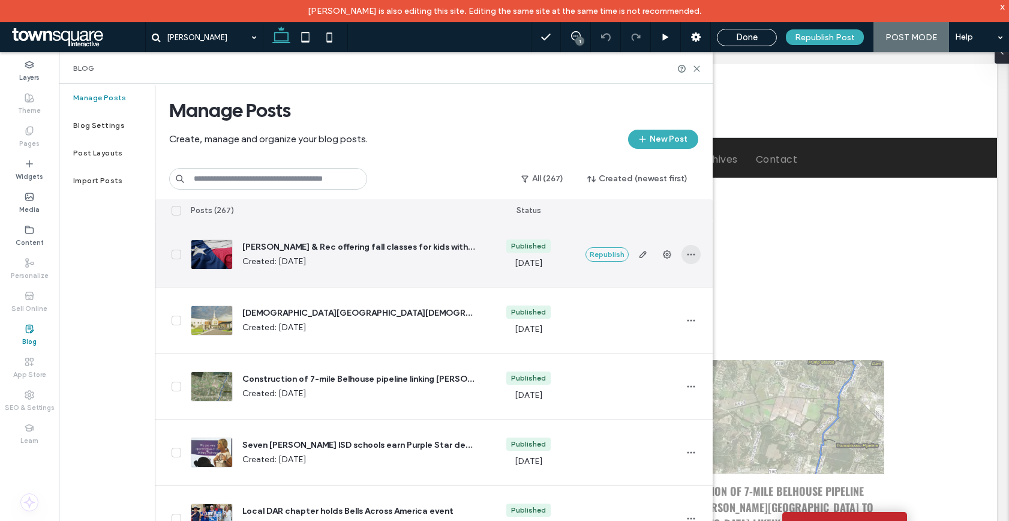
click at [694, 251] on icon "button" at bounding box center [692, 255] width 10 height 10
click at [413, 268] on div "[PERSON_NAME] & Rec offering fall classes for kids with special needs Created: …" at bounding box center [333, 254] width 284 height 30
click at [374, 245] on span "[PERSON_NAME] & Rec offering fall classes for kids with special needs" at bounding box center [358, 247] width 232 height 12
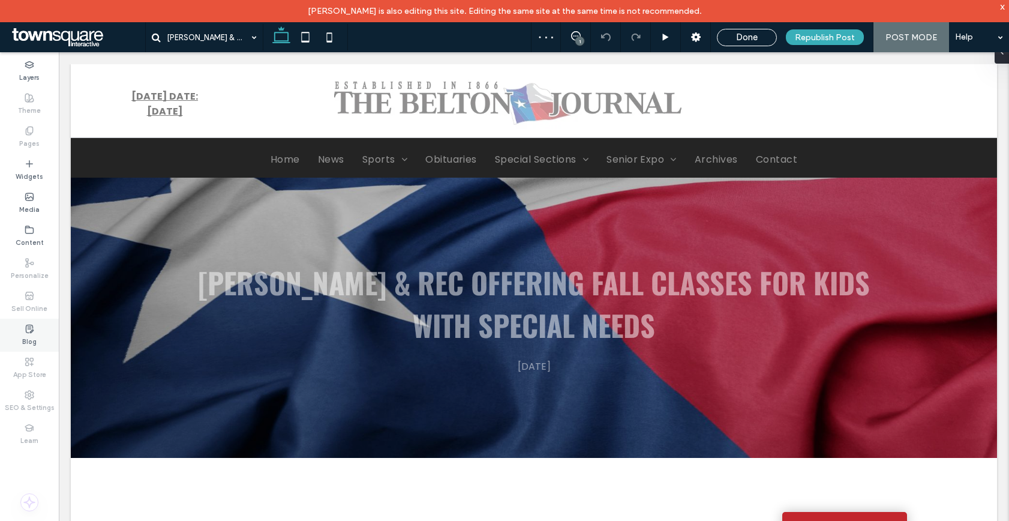
click at [20, 337] on div "Blog" at bounding box center [29, 335] width 59 height 33
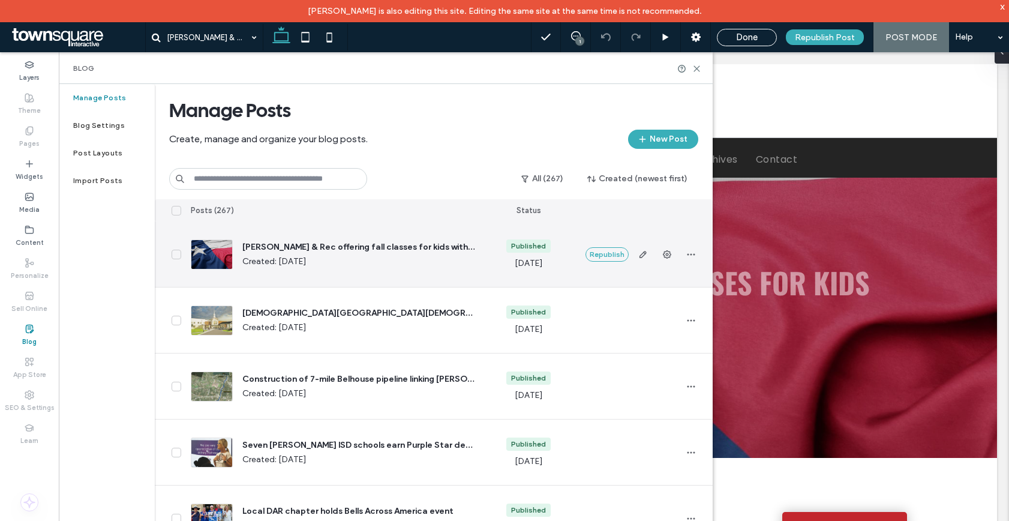
click at [176, 254] on icon at bounding box center [176, 254] width 6 height 5
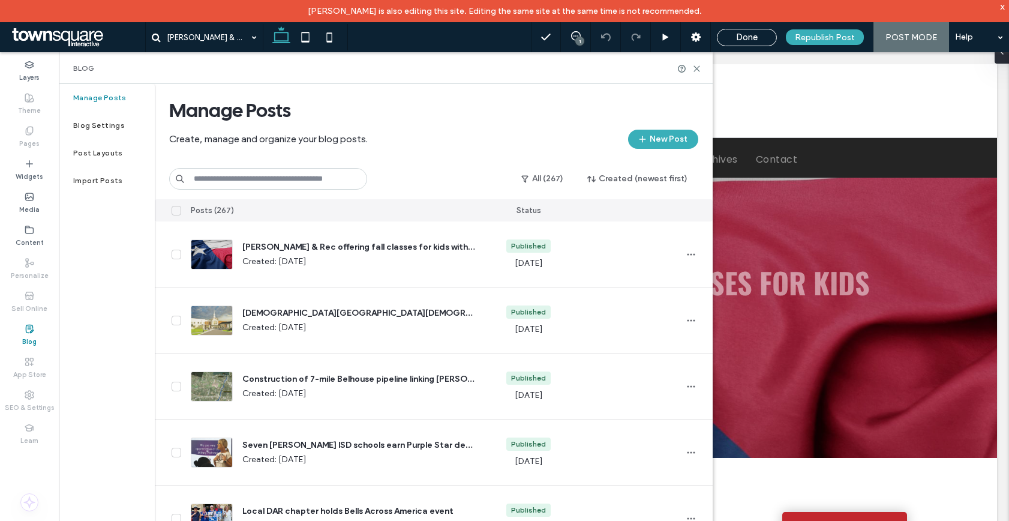
click at [203, 180] on input at bounding box center [268, 179] width 198 height 22
click at [114, 150] on label "Post Layouts" at bounding box center [98, 153] width 50 height 8
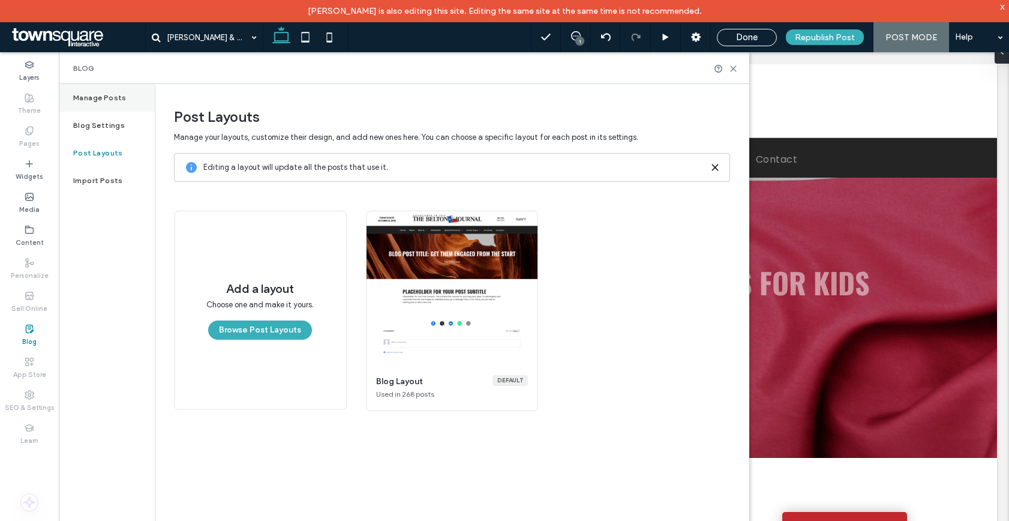
click at [109, 97] on label "Manage Posts" at bounding box center [99, 98] width 53 height 8
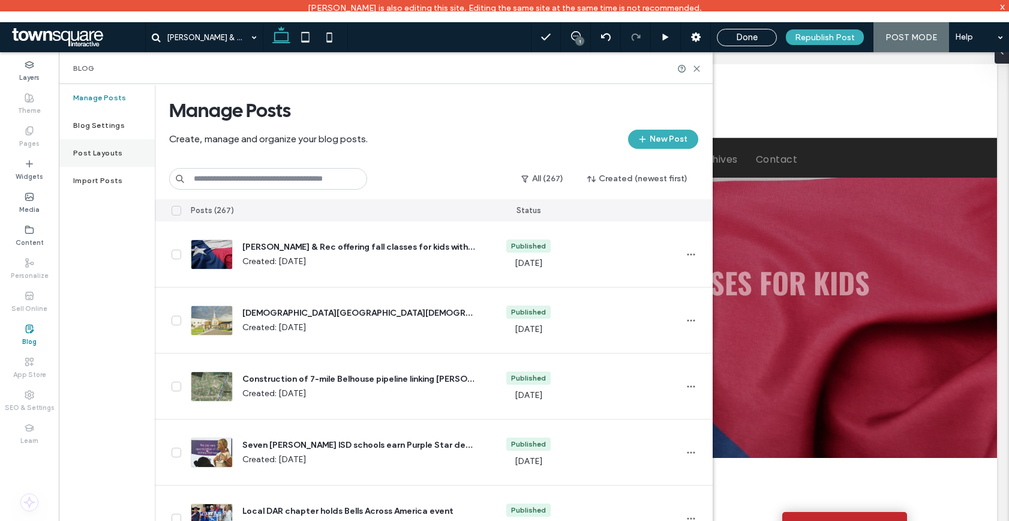
click at [97, 151] on label "Post Layouts" at bounding box center [98, 153] width 50 height 8
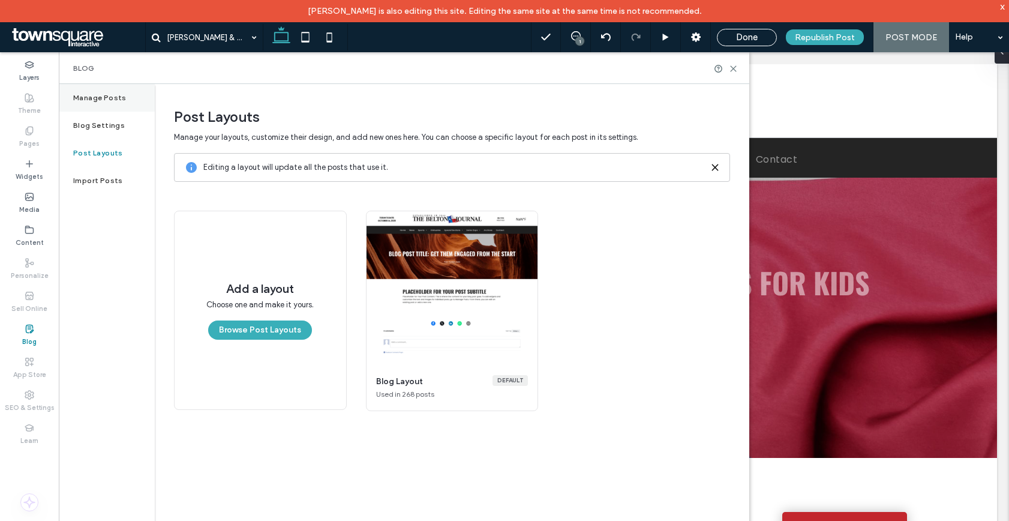
click at [104, 90] on div "Manage Posts" at bounding box center [107, 98] width 96 height 28
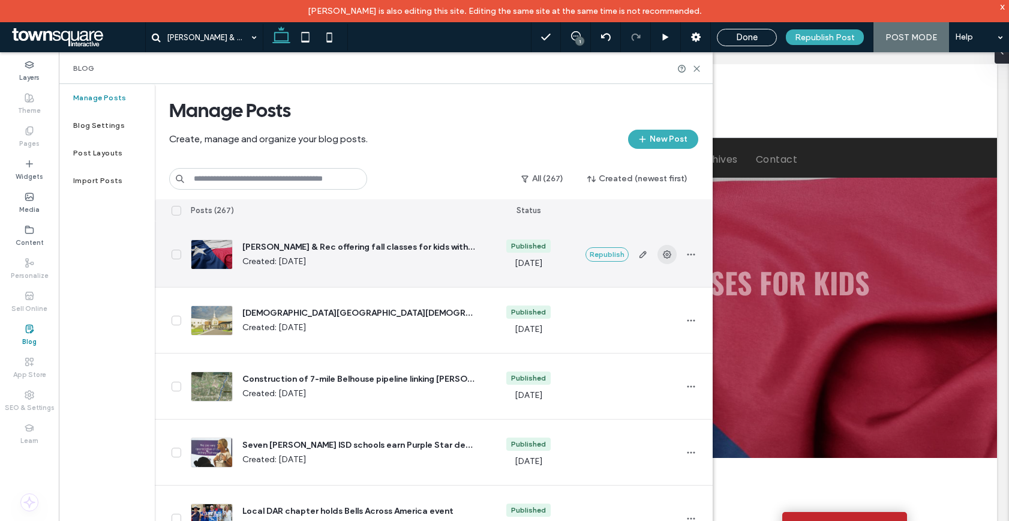
click at [666, 256] on icon "button" at bounding box center [668, 255] width 10 height 10
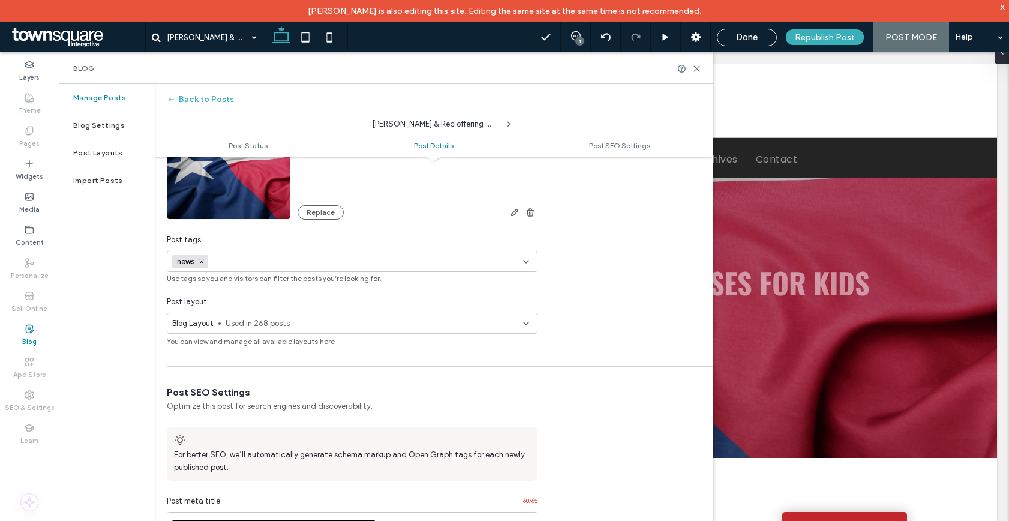
scroll to position [374, 0]
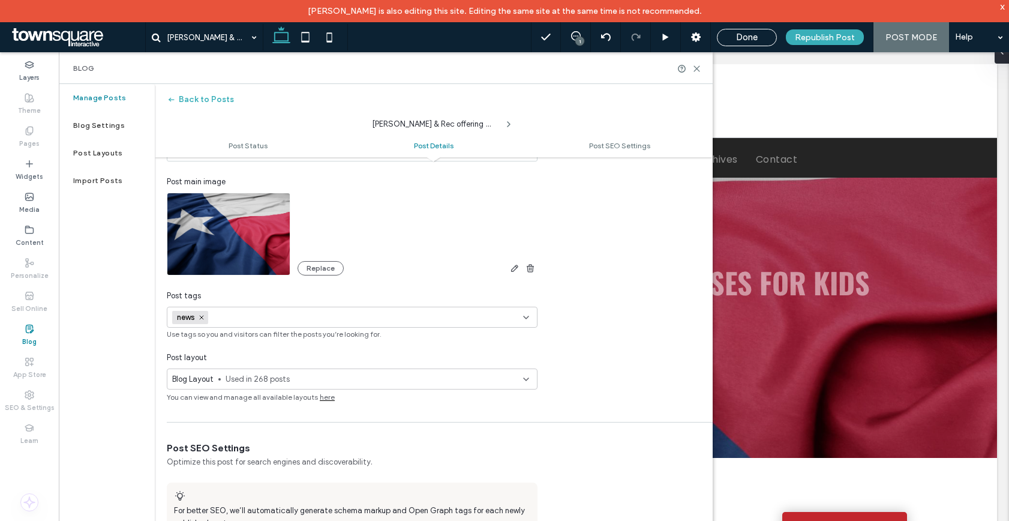
click at [264, 381] on span "Used in 268 posts" at bounding box center [375, 379] width 298 height 12
click at [632, 293] on div "**********" at bounding box center [434, 178] width 558 height 322
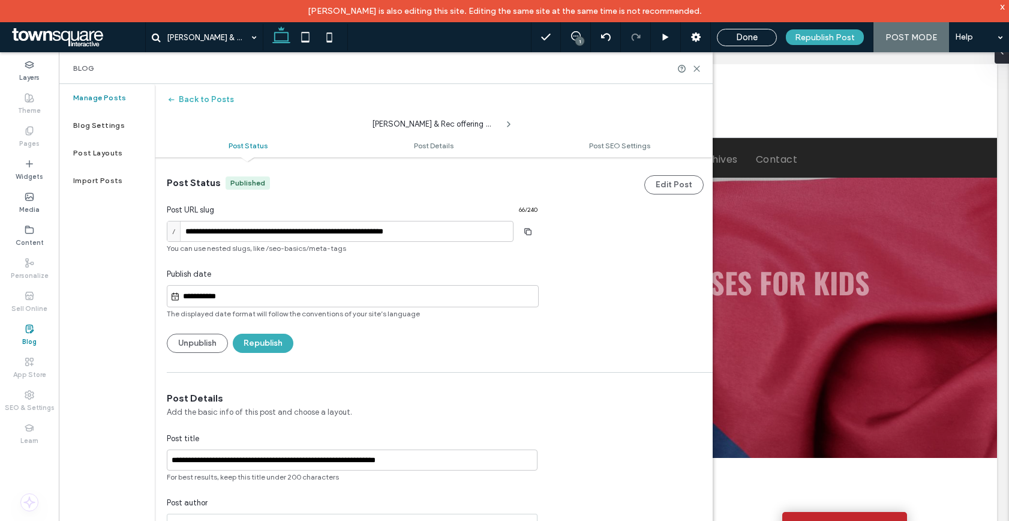
click at [26, 334] on label "Blog" at bounding box center [29, 340] width 14 height 13
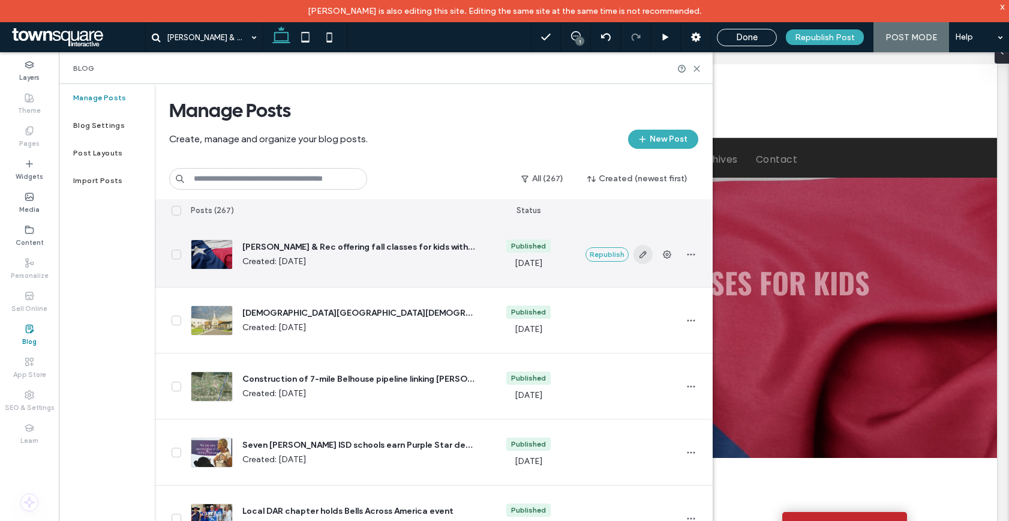
click at [642, 253] on use "button" at bounding box center [642, 254] width 7 height 7
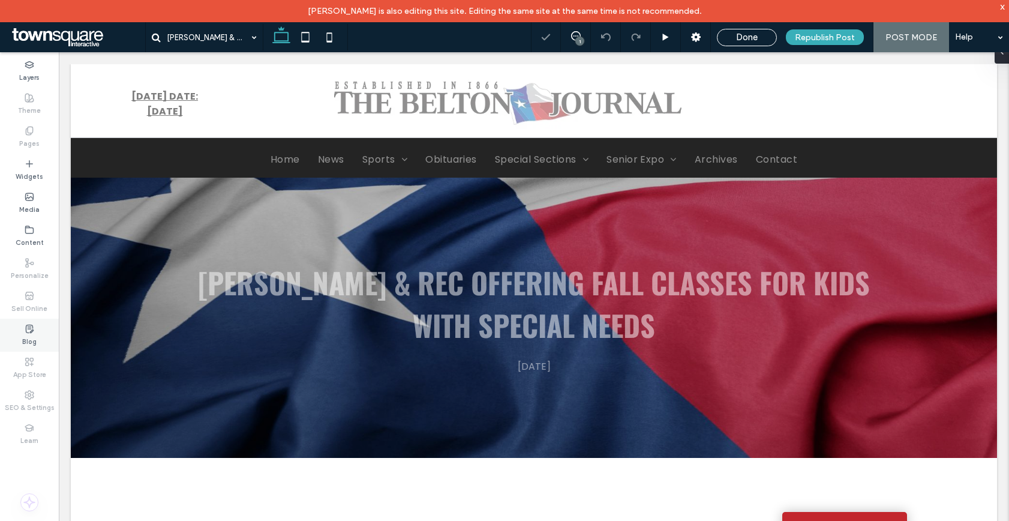
click at [26, 336] on label "Blog" at bounding box center [29, 340] width 14 height 13
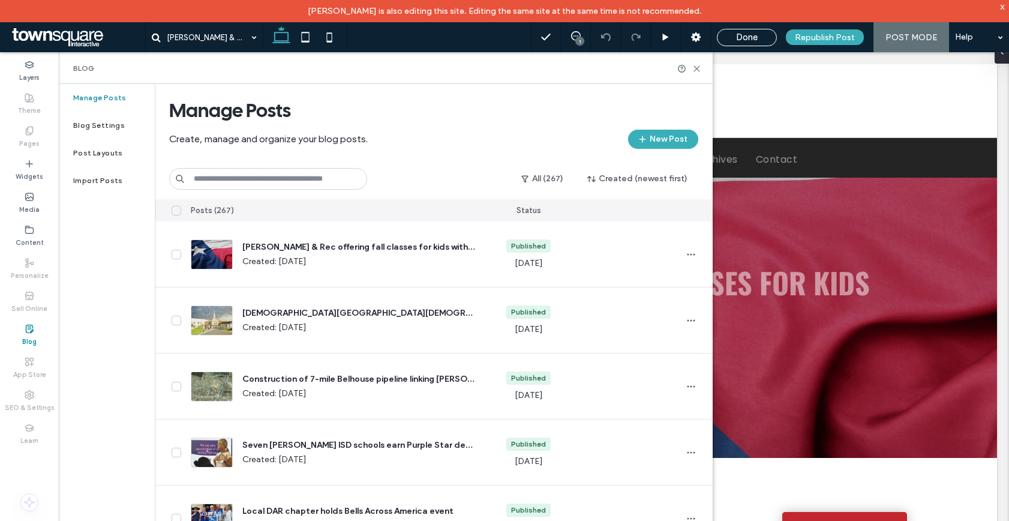
click at [293, 175] on input at bounding box center [268, 179] width 198 height 22
click at [547, 175] on button "All (267)" at bounding box center [543, 178] width 64 height 19
click at [547, 176] on button "All (267)" at bounding box center [543, 178] width 64 height 19
click at [317, 182] on input at bounding box center [268, 179] width 198 height 22
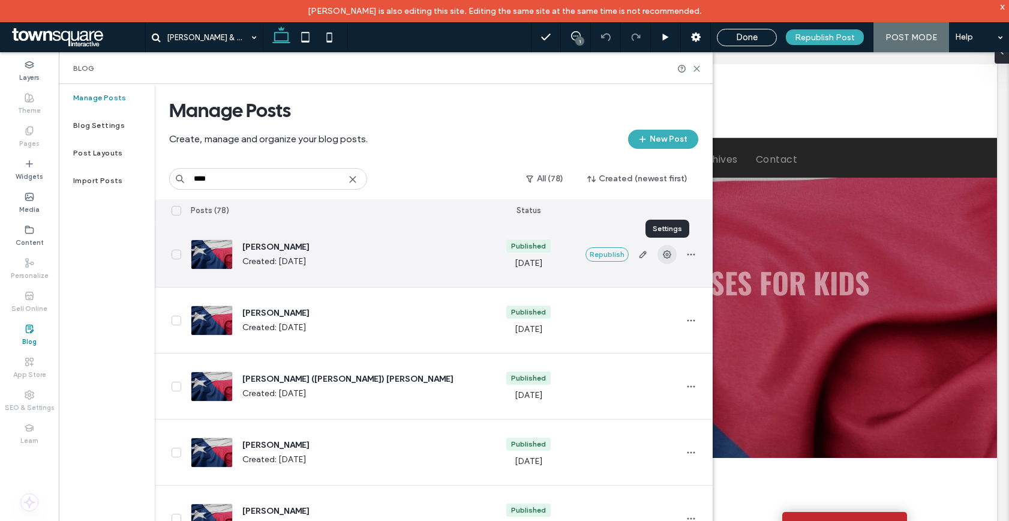
type input "****"
click at [666, 252] on icon "button" at bounding box center [668, 255] width 10 height 10
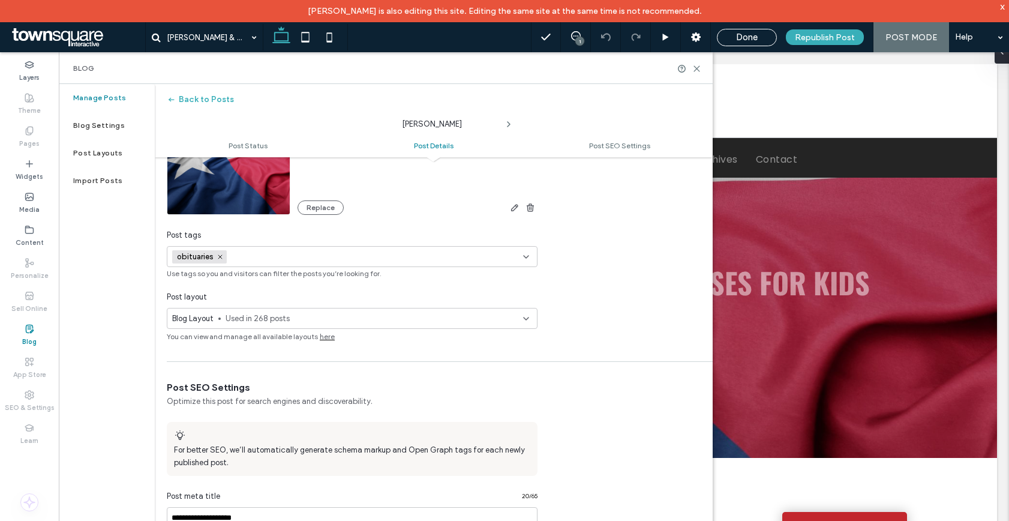
scroll to position [436, 0]
click at [251, 316] on span "Used in 268 posts" at bounding box center [375, 318] width 298 height 12
click at [283, 380] on div "Manage Post Layouts" at bounding box center [352, 378] width 370 height 22
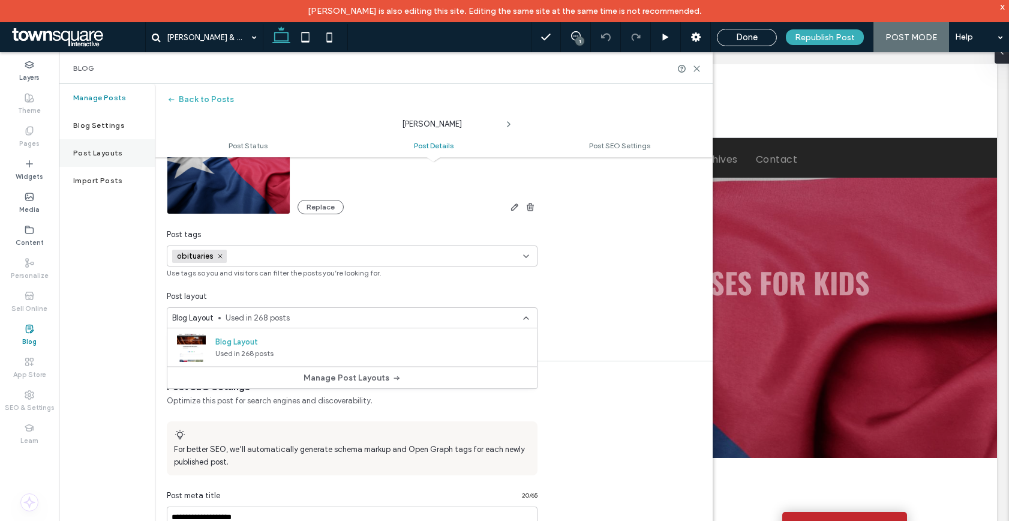
click at [105, 151] on label "Post Layouts" at bounding box center [98, 153] width 50 height 8
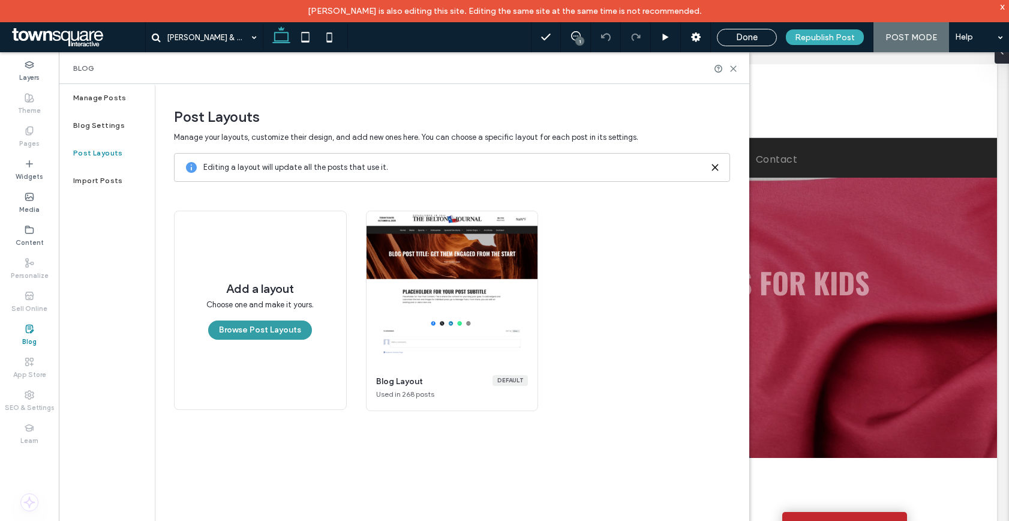
click at [260, 324] on button "Browse Post Layouts" at bounding box center [260, 329] width 104 height 19
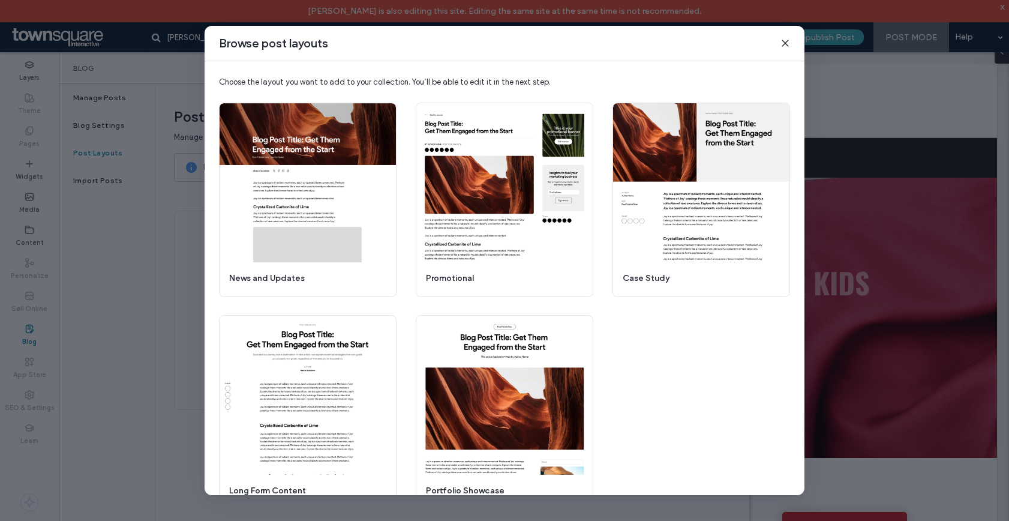
click at [788, 44] on icon at bounding box center [786, 43] width 10 height 10
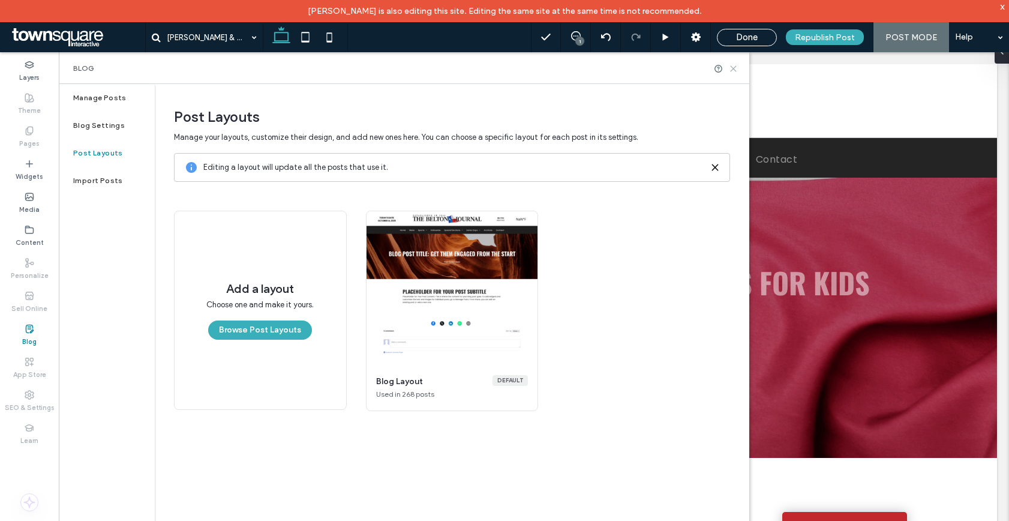
click at [736, 70] on icon at bounding box center [733, 68] width 9 height 9
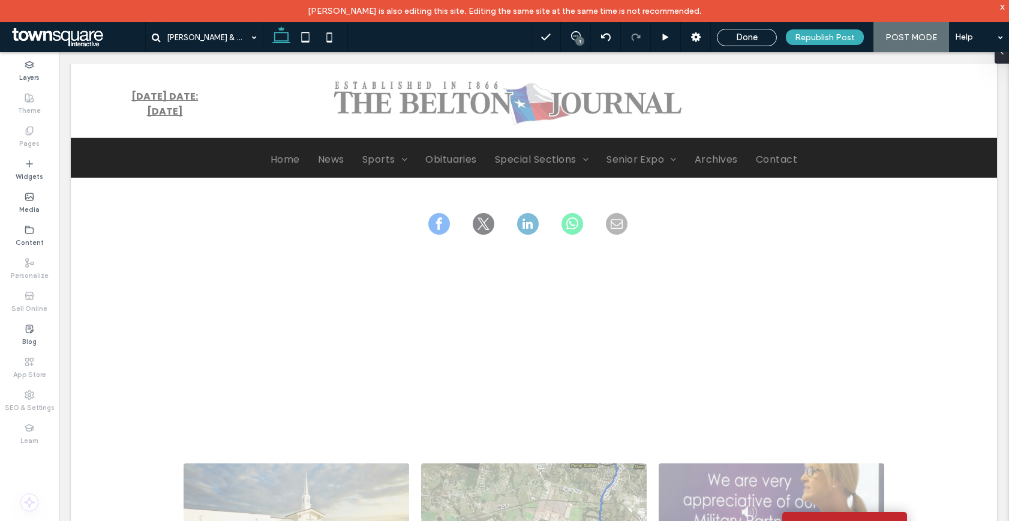
scroll to position [1019, 0]
